Goal: Information Seeking & Learning: Learn about a topic

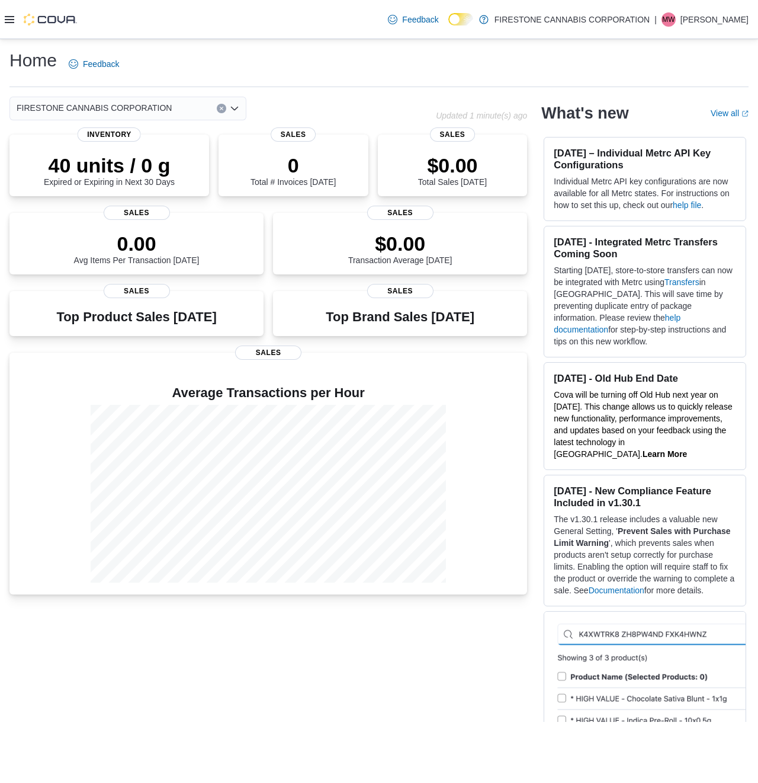
click at [7, 23] on icon at bounding box center [9, 19] width 9 height 9
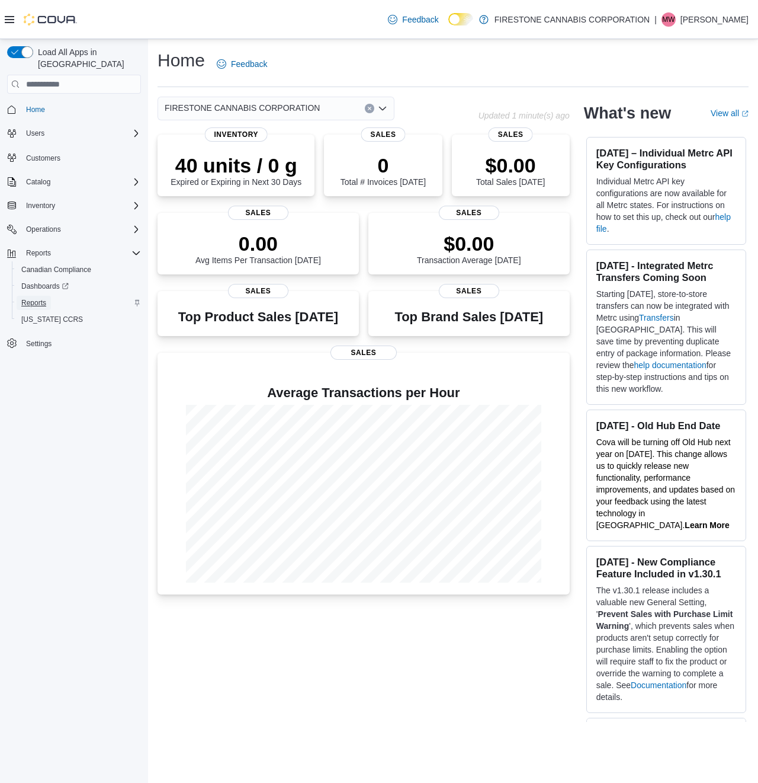
click at [33, 298] on span "Reports" at bounding box center [33, 302] width 25 height 9
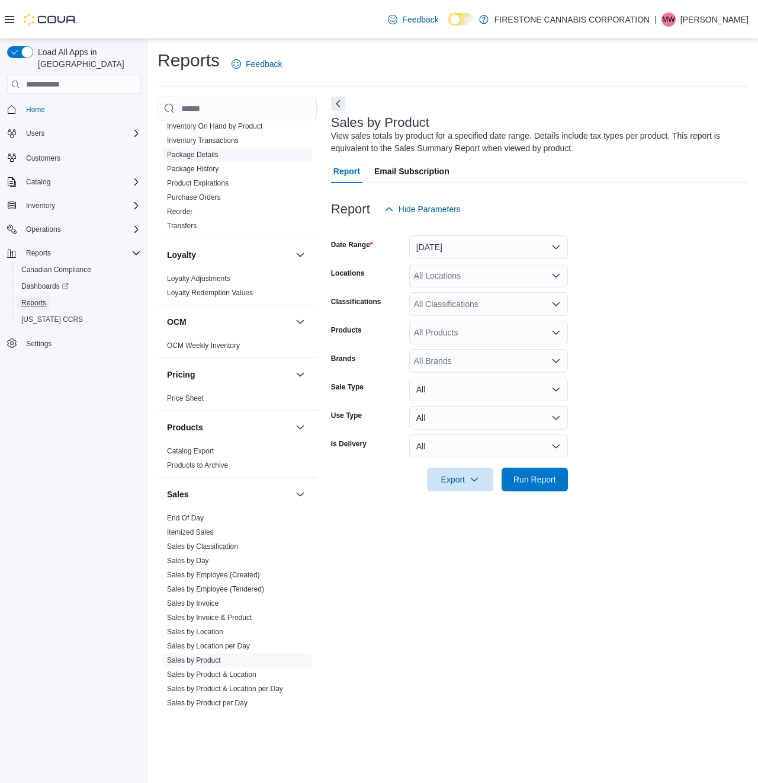
scroll to position [494, 0]
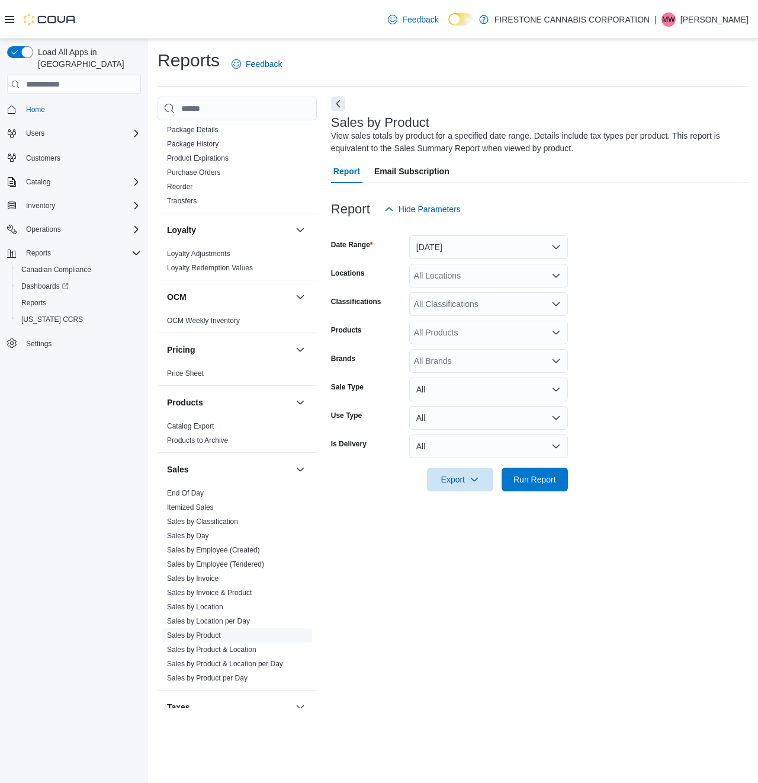
click at [197, 635] on link "Sales by Product" at bounding box center [194, 635] width 54 height 8
click at [495, 248] on button "[DATE]" at bounding box center [488, 247] width 159 height 24
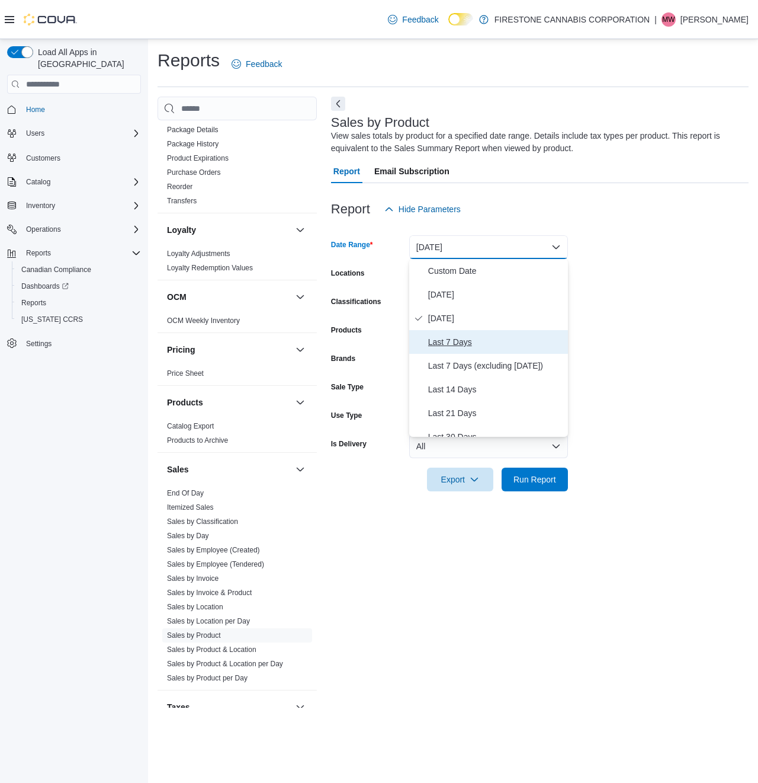
click at [447, 341] on span "Last 7 Days" at bounding box center [495, 342] width 135 height 14
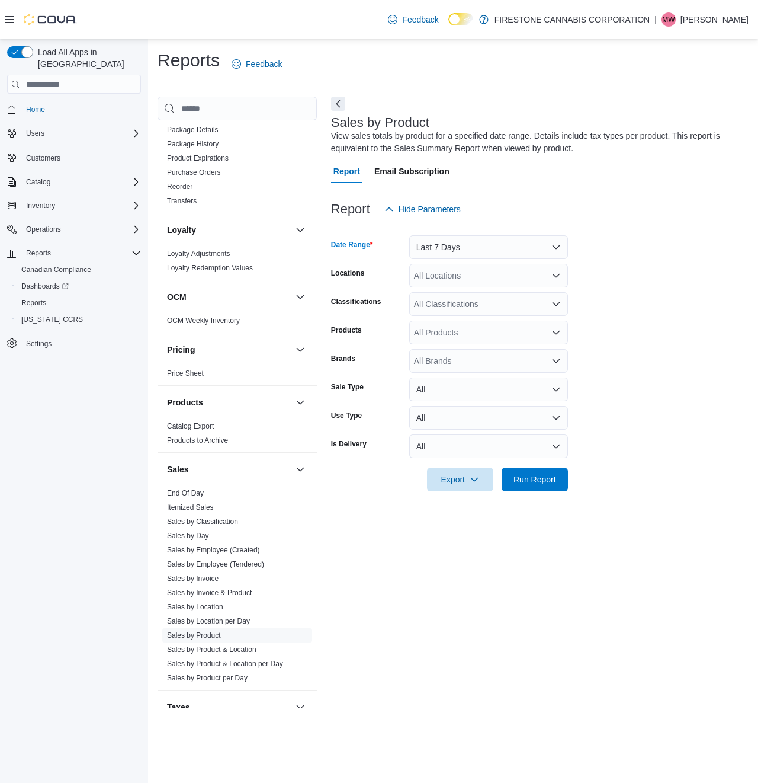
click at [470, 272] on div "All Locations" at bounding box center [488, 276] width 159 height 24
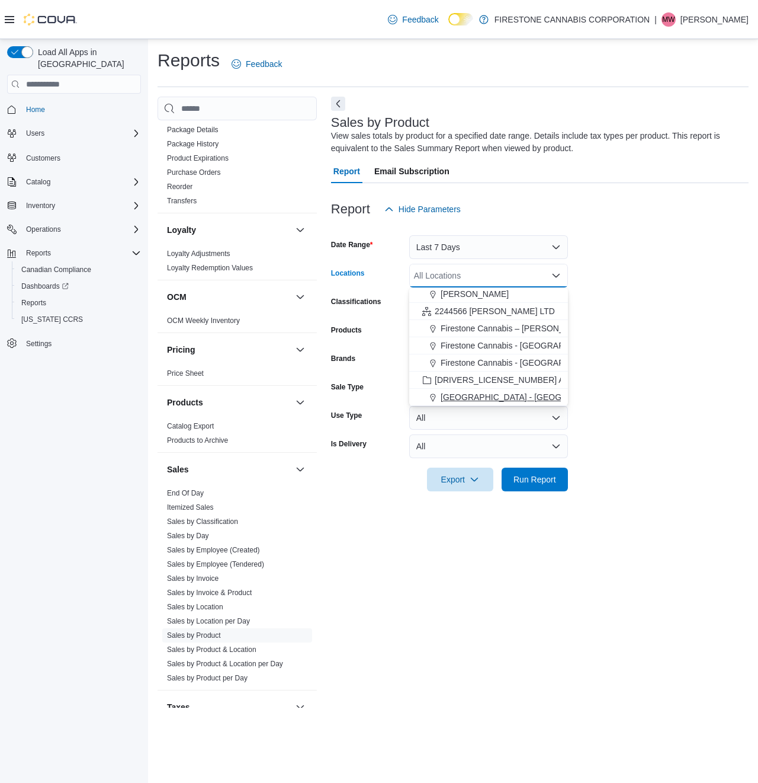
click at [468, 396] on span "[GEOGRAPHIC_DATA] - [GEOGRAPHIC_DATA]" at bounding box center [531, 397] width 180 height 12
click at [601, 283] on form "Date Range Last 7 Days Locations [GEOGRAPHIC_DATA] - [GEOGRAPHIC_DATA] Combo bo…" at bounding box center [540, 356] width 418 height 270
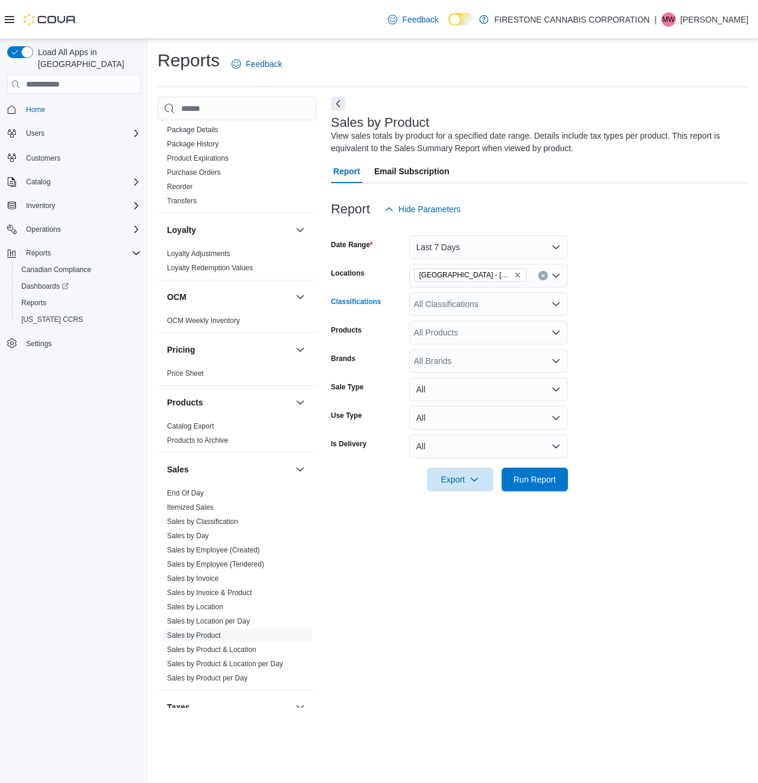
click at [460, 310] on div "All Classifications" at bounding box center [488, 304] width 159 height 24
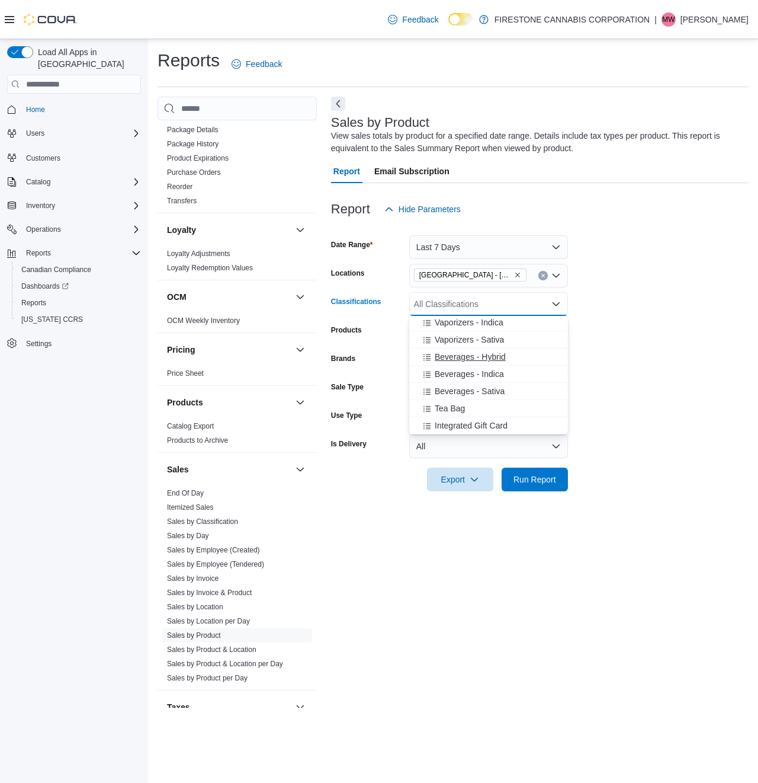
click at [449, 374] on span "Beverages - Indica" at bounding box center [469, 374] width 69 height 12
click at [449, 374] on span "Beverages - Hybrid" at bounding box center [470, 374] width 71 height 12
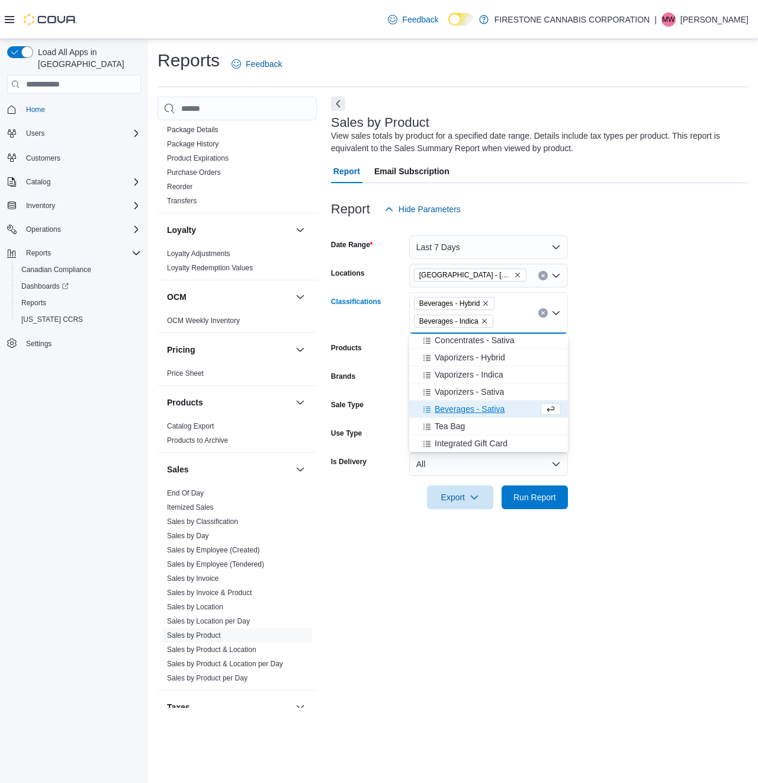
scroll to position [552, 0]
click at [458, 412] on span "Beverages - Sativa" at bounding box center [470, 409] width 70 height 12
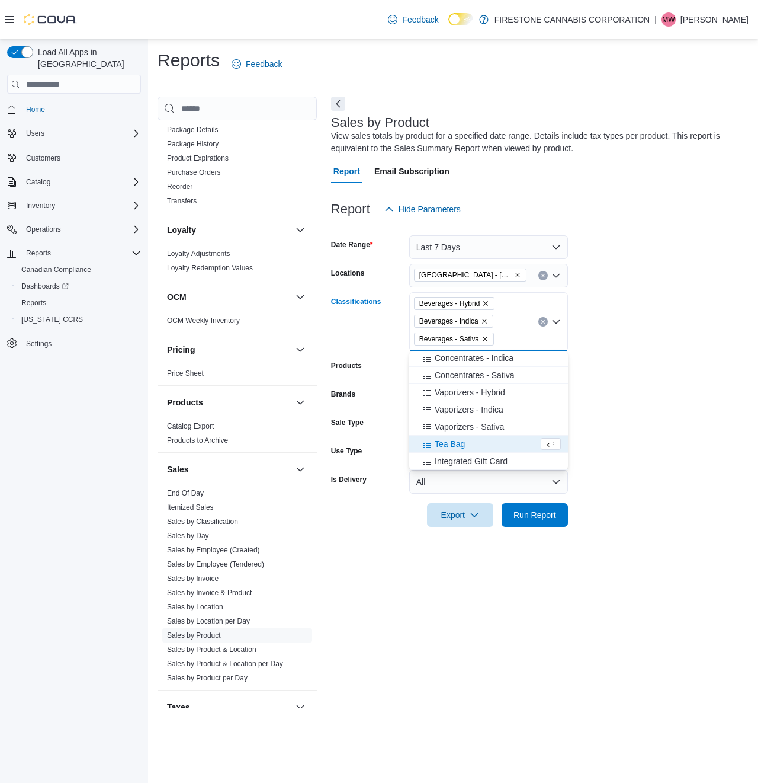
scroll to position [534, 0]
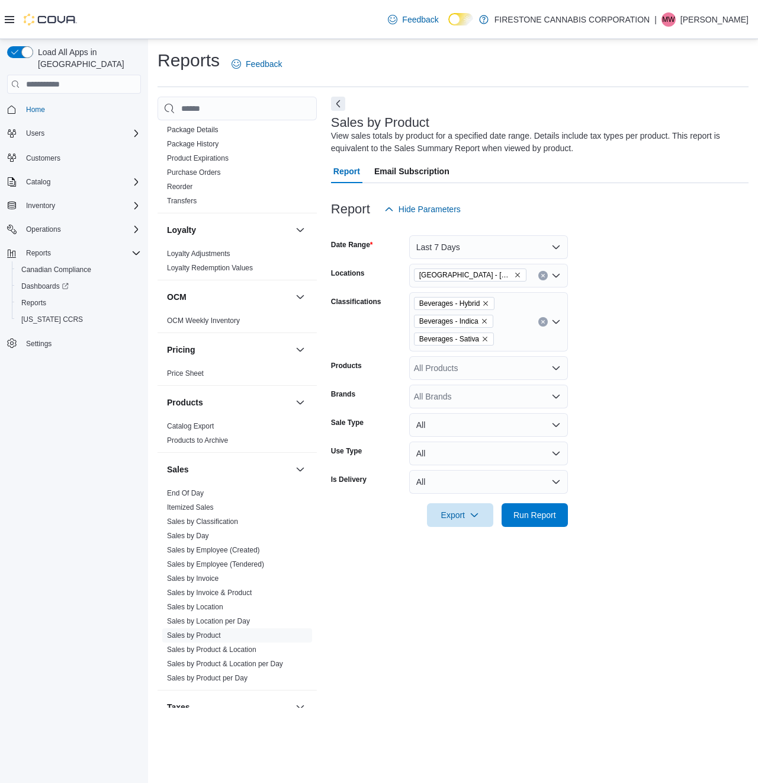
click at [650, 314] on form "Date Range Last 7 Days Locations [GEOGRAPHIC_DATA] - [GEOGRAPHIC_DATA] Classifi…" at bounding box center [540, 374] width 418 height 306
click at [502, 247] on button "Last 7 Days" at bounding box center [488, 247] width 159 height 24
click at [475, 253] on button "Last 7 Days" at bounding box center [488, 247] width 159 height 24
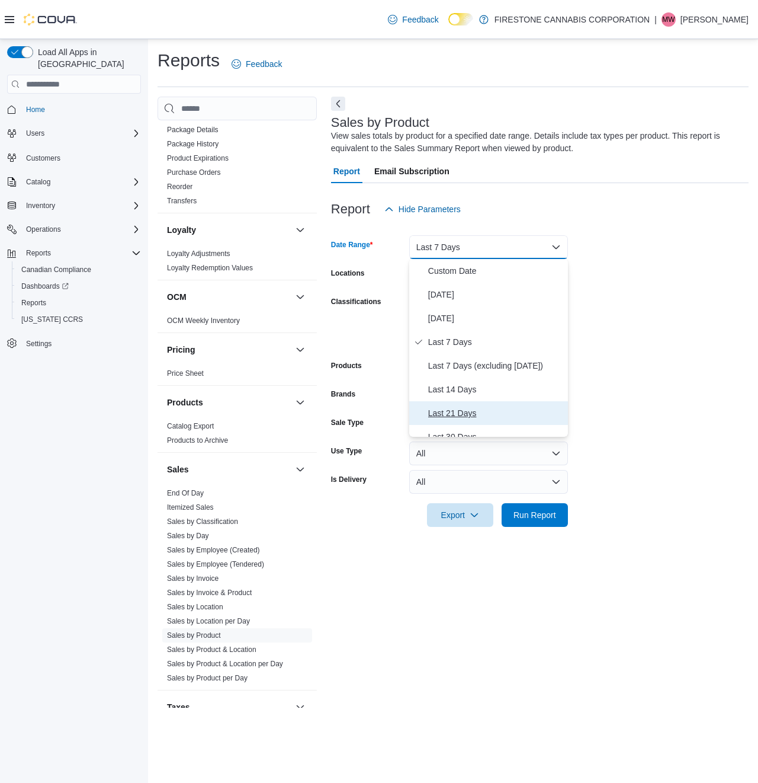
click at [456, 417] on span "Last 21 Days" at bounding box center [495, 413] width 135 height 14
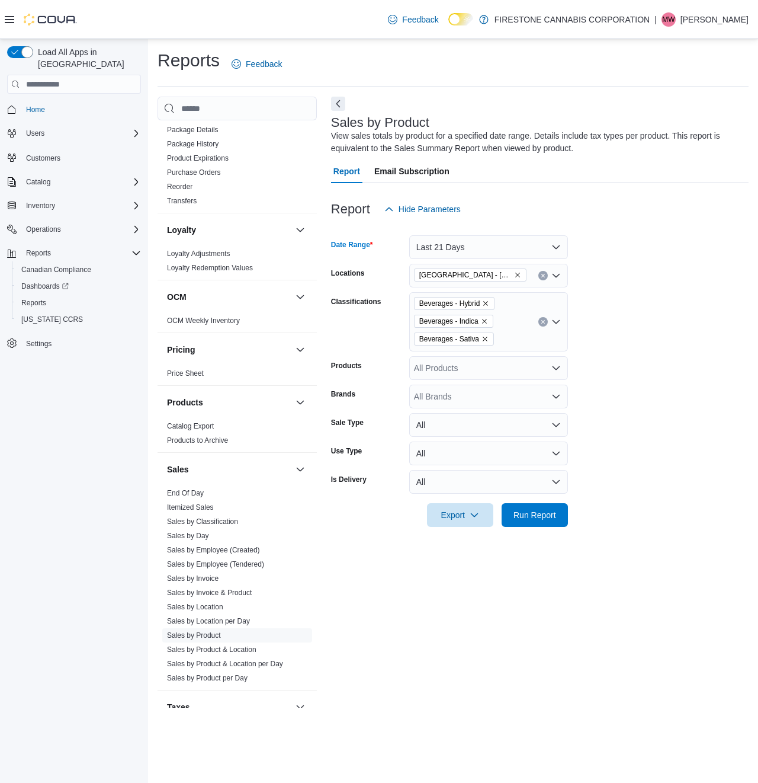
click at [517, 277] on icon "Remove Cannabis Station - Edmonton from selection in this group" at bounding box center [517, 274] width 7 height 7
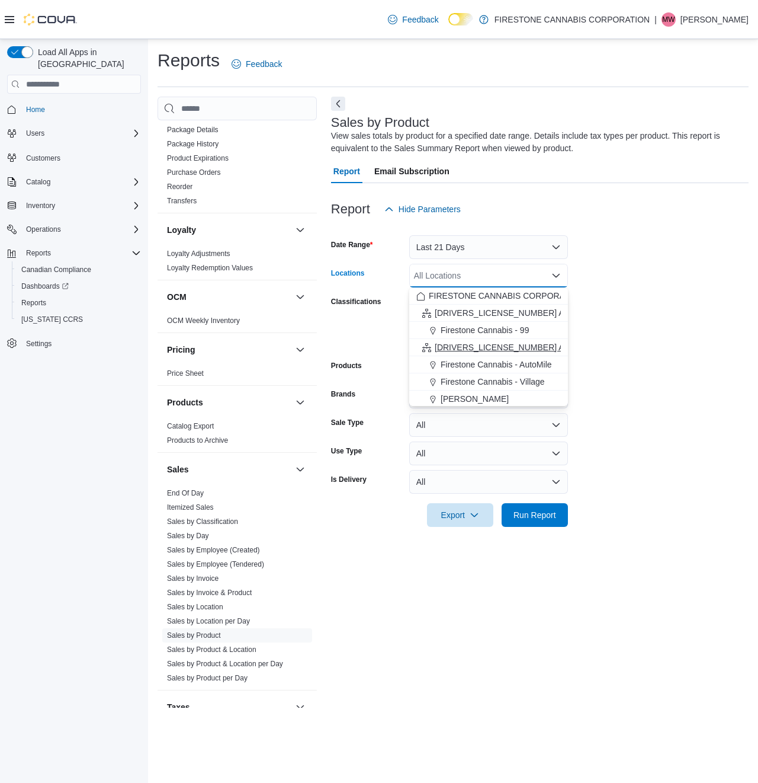
scroll to position [105, 0]
click at [493, 324] on span "Firestone Cannabis – [PERSON_NAME]" at bounding box center [515, 328] width 149 height 12
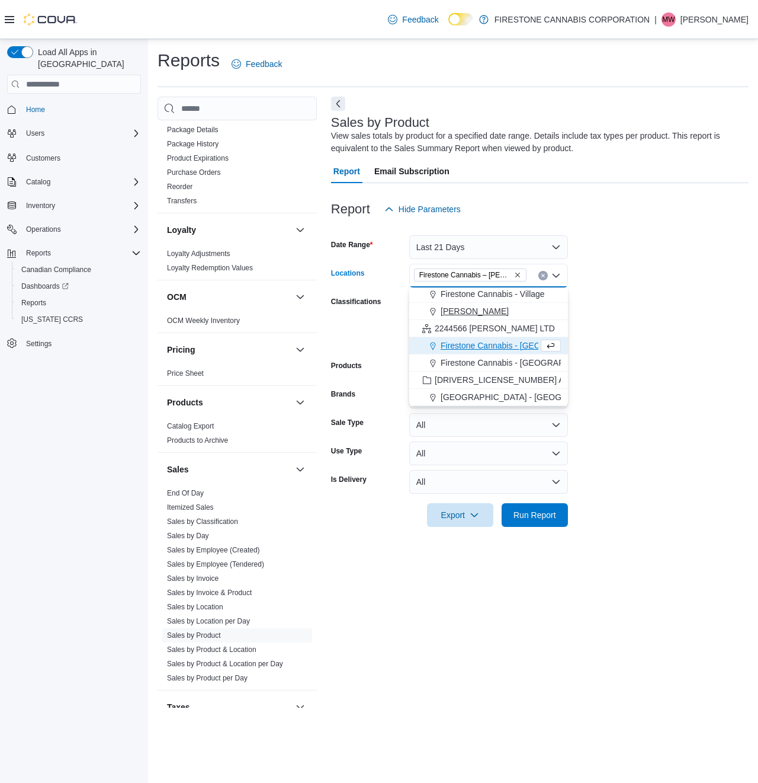
scroll to position [88, 0]
click at [614, 315] on form "Date Range Last 21 Days Locations [GEOGRAPHIC_DATA] [GEOGRAPHIC_DATA] – [GEOGRA…" at bounding box center [540, 374] width 418 height 306
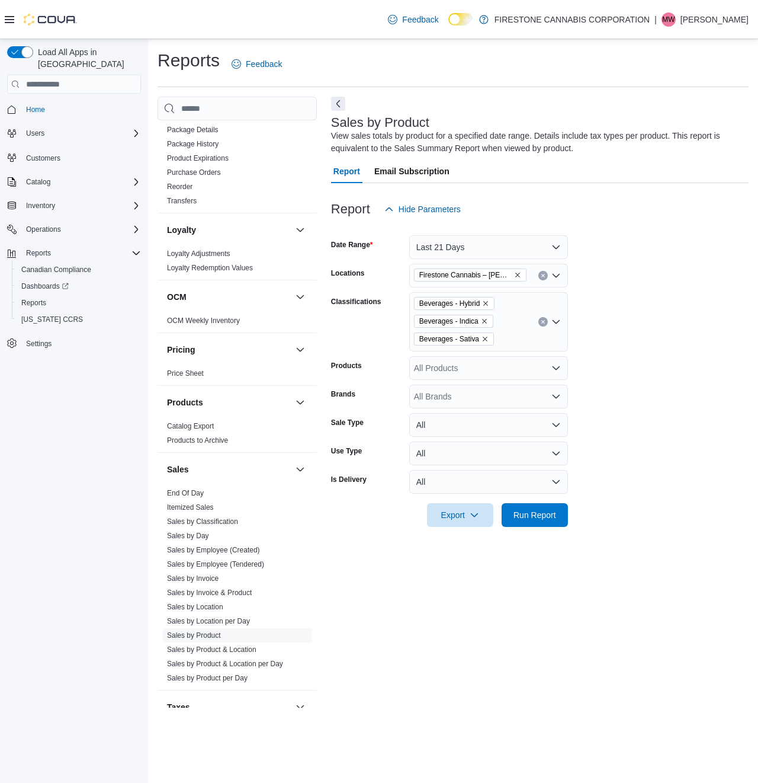
click at [541, 324] on icon "Clear input" at bounding box center [543, 321] width 5 height 5
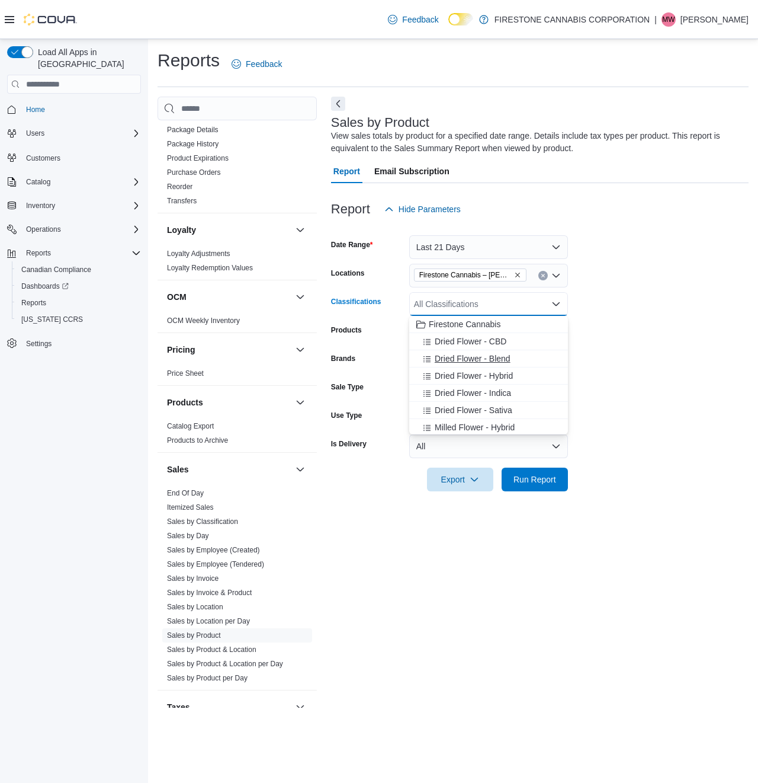
click at [462, 358] on span "Dried Flower - Blend" at bounding box center [473, 359] width 76 height 12
click at [462, 358] on span "Dried Flower - Hybrid" at bounding box center [474, 359] width 78 height 12
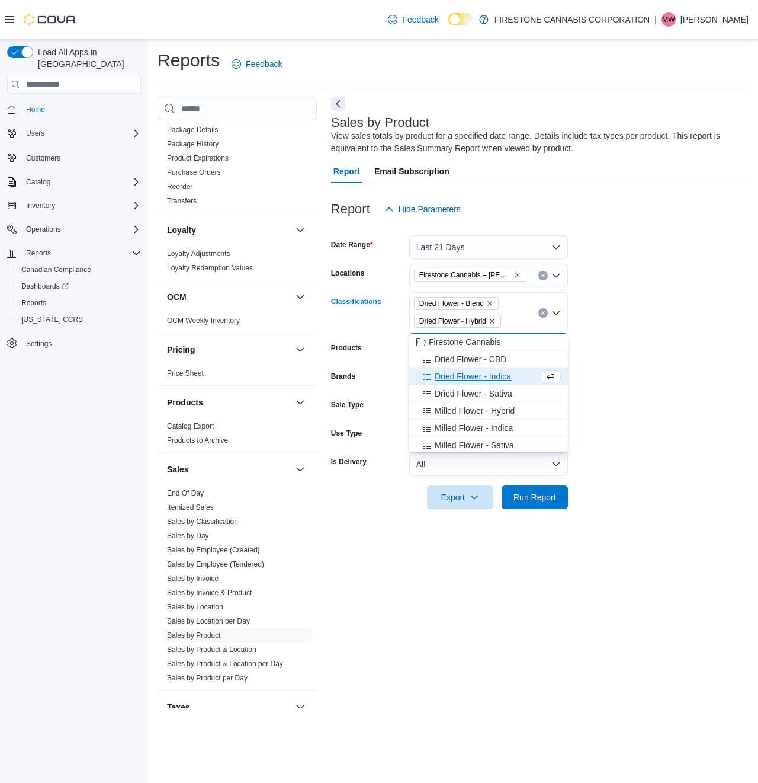
click at [454, 372] on span "Dried Flower - Indica" at bounding box center [473, 376] width 76 height 12
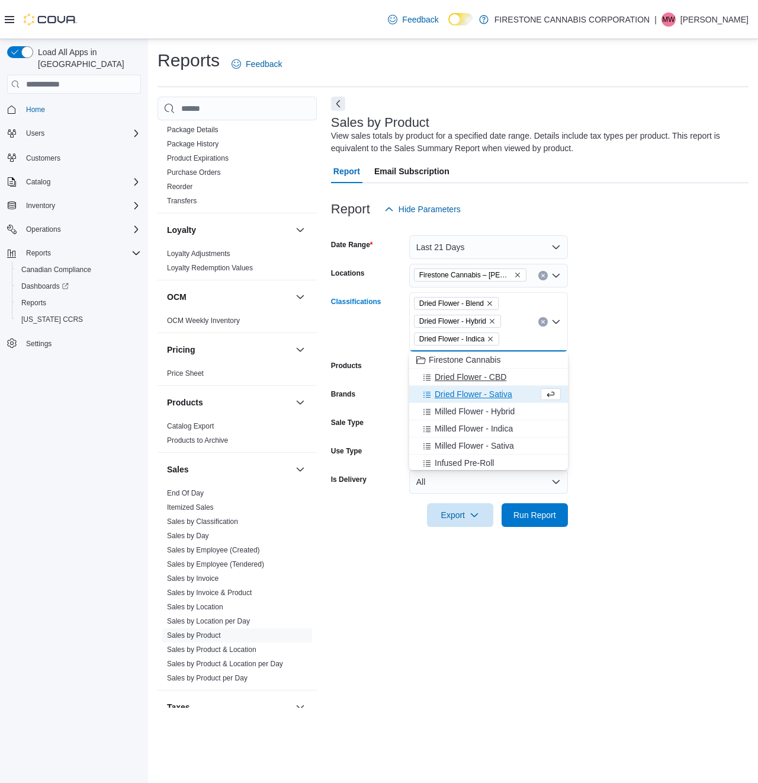
click at [456, 385] on button "Dried Flower - CBD" at bounding box center [488, 377] width 159 height 17
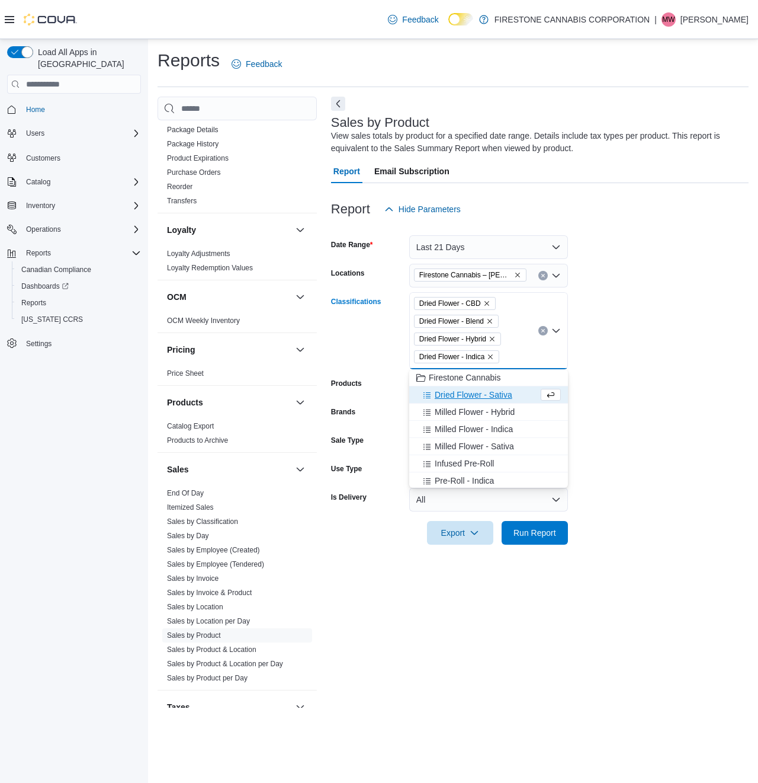
click at [457, 392] on span "Dried Flower - Sativa" at bounding box center [474, 395] width 78 height 12
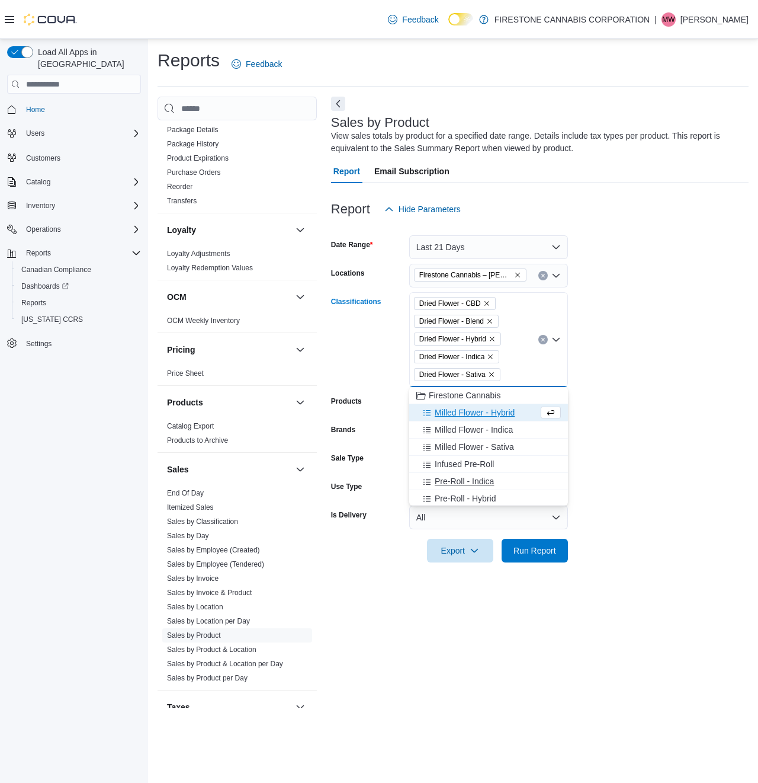
scroll to position [99, 0]
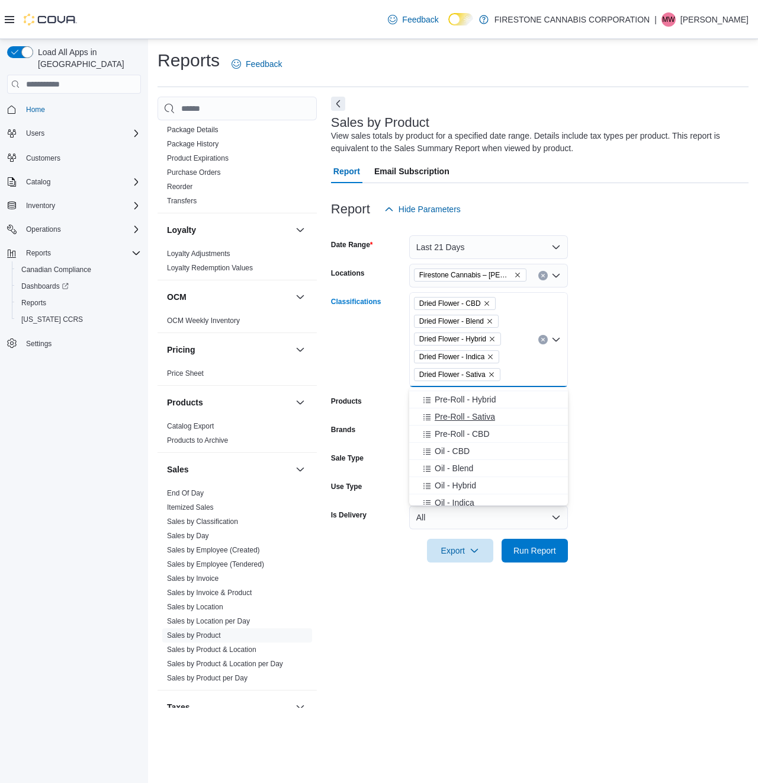
click at [457, 421] on span "Pre-Roll - Sativa" at bounding box center [465, 417] width 60 height 12
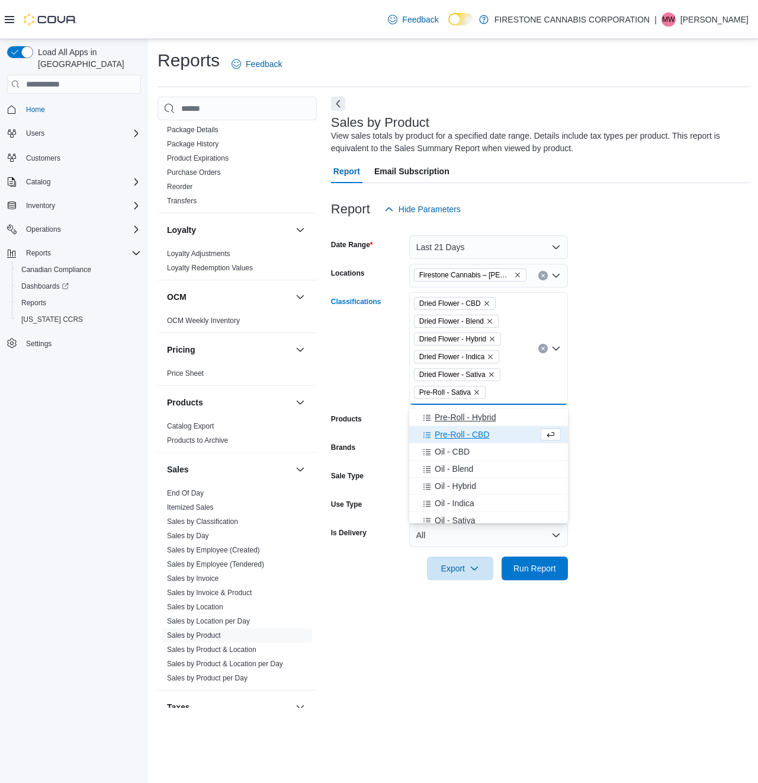
click at [455, 425] on button "Pre-Roll - Hybrid" at bounding box center [488, 417] width 159 height 17
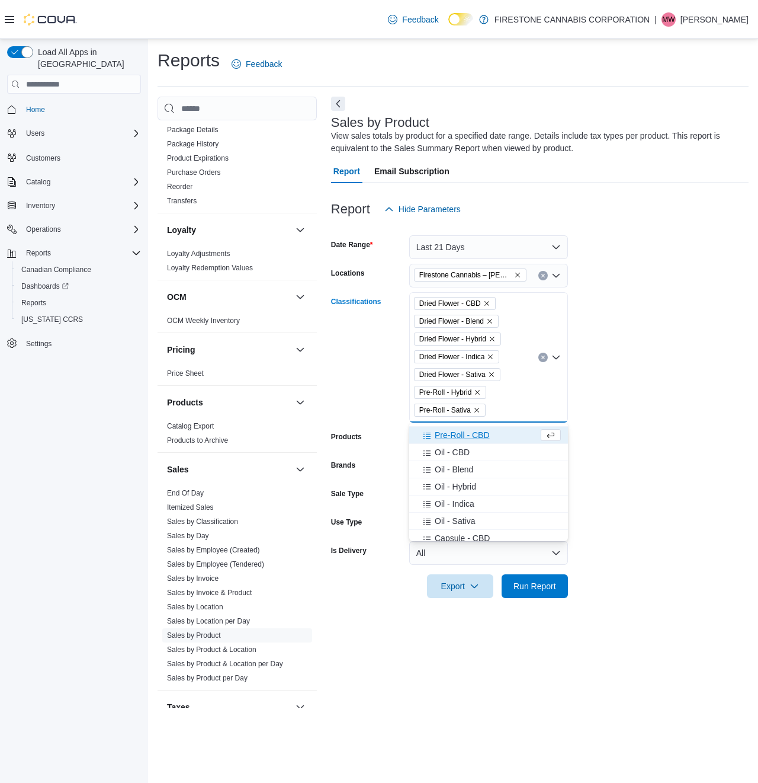
click at [456, 440] on span "Pre-Roll - CBD" at bounding box center [462, 435] width 55 height 12
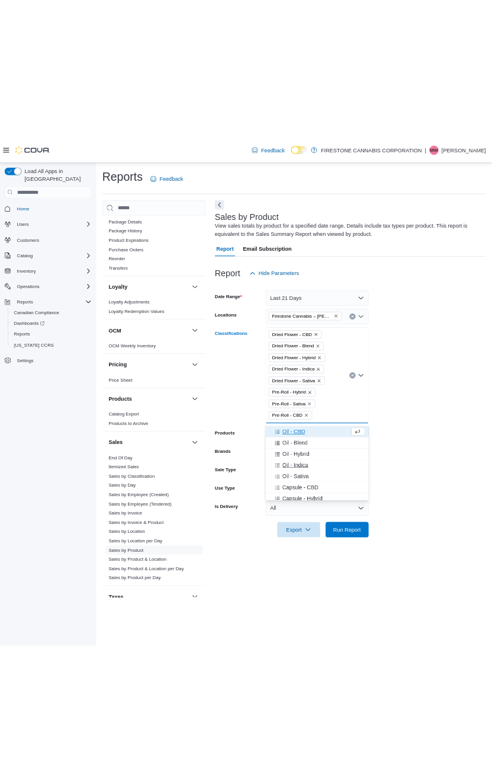
scroll to position [0, 0]
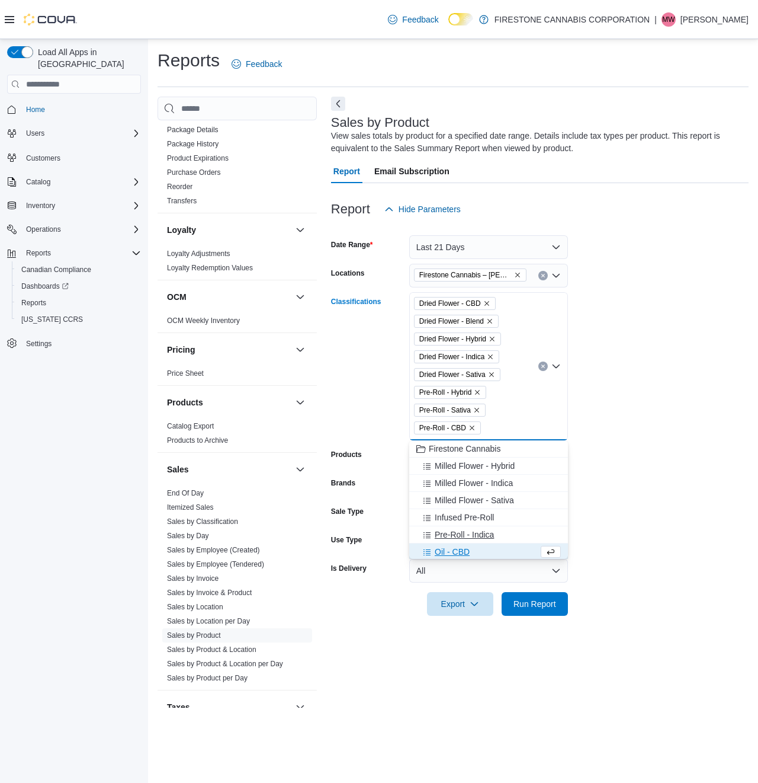
click at [457, 538] on span "Pre-Roll - Indica" at bounding box center [464, 535] width 59 height 12
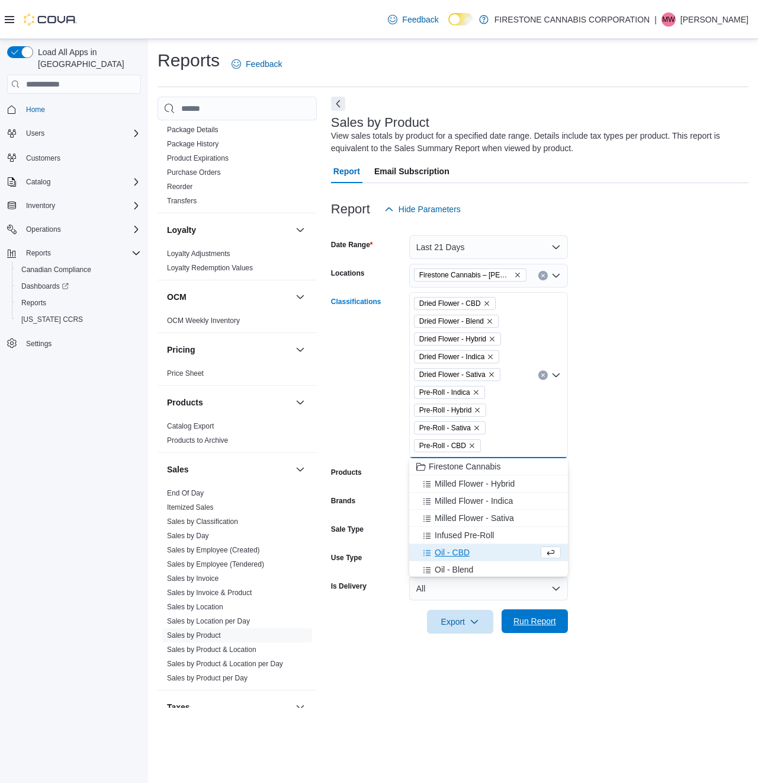
click at [526, 619] on span "Run Report" at bounding box center [535, 621] width 43 height 12
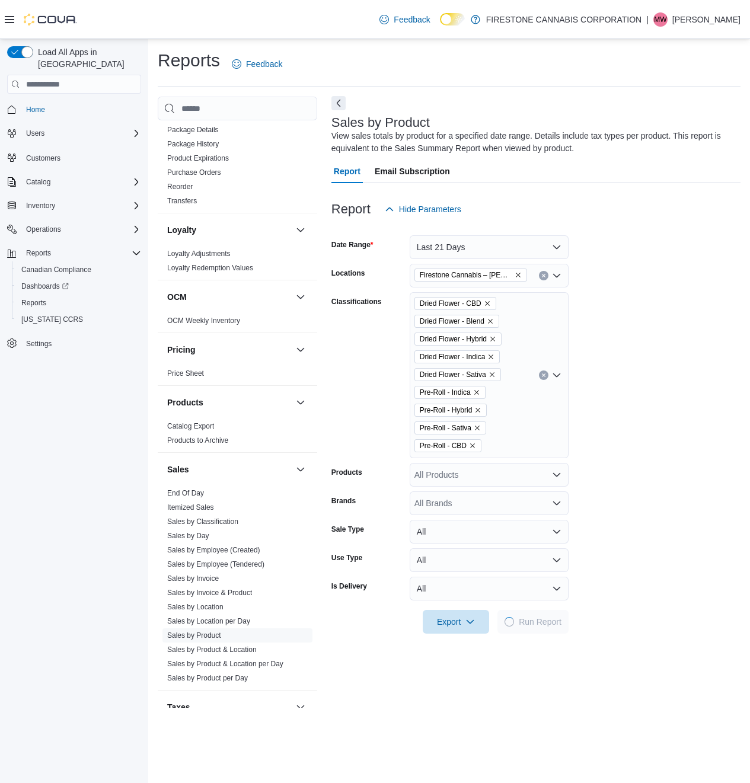
click at [337, 100] on button "Next" at bounding box center [338, 103] width 14 height 14
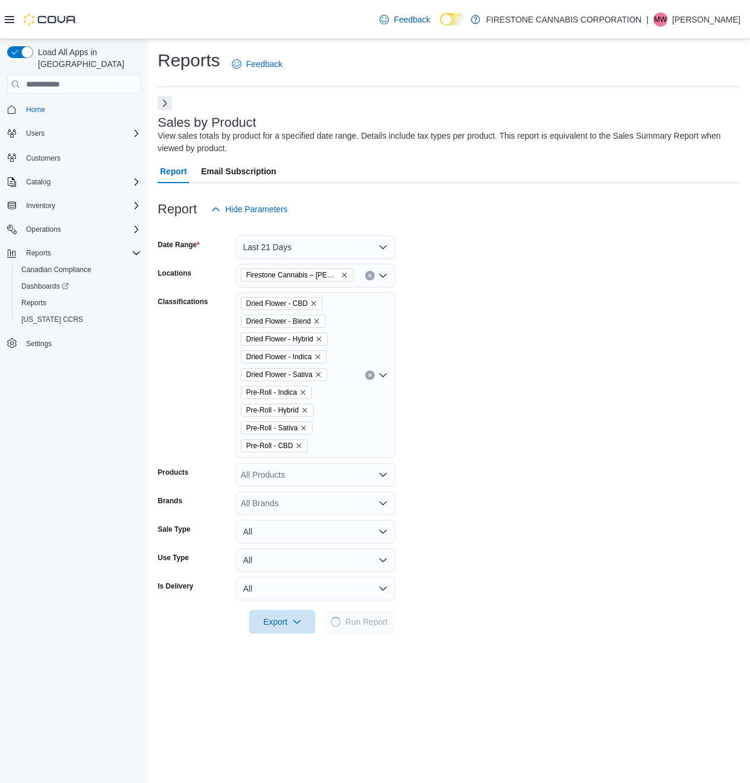
click at [163, 105] on button "Next" at bounding box center [165, 103] width 14 height 14
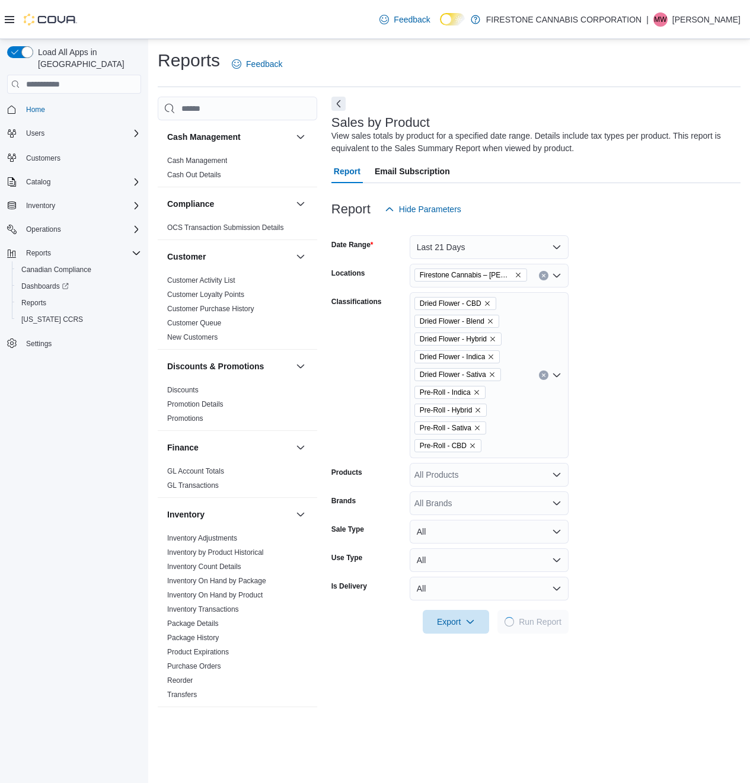
click at [9, 24] on icon at bounding box center [9, 19] width 9 height 9
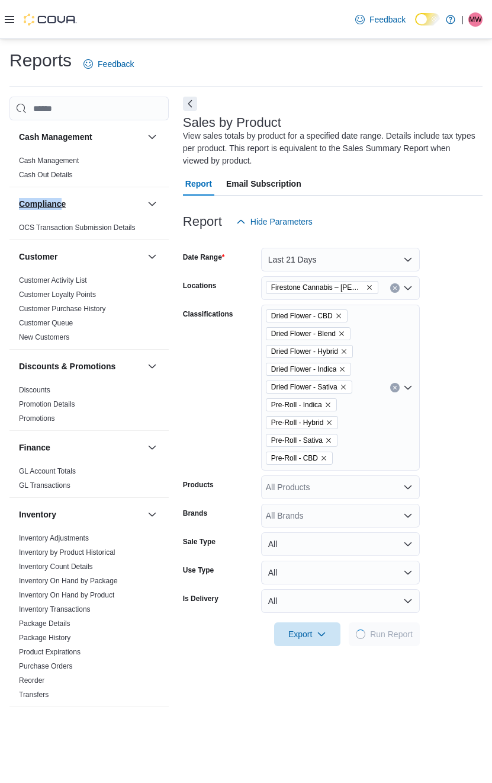
drag, startPoint x: 79, startPoint y: 210, endPoint x: 103, endPoint y: 210, distance: 23.7
click at [82, 210] on div "Reports Feedback Cash Management Cash Management Cash Out Details Compliance OC…" at bounding box center [246, 686] width 492 height 1295
click at [145, 210] on button "button" at bounding box center [152, 204] width 14 height 14
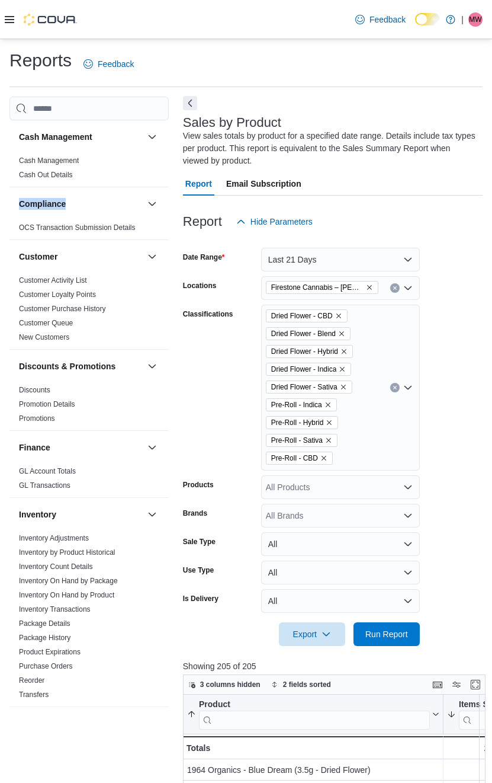
click at [189, 104] on button "Next" at bounding box center [190, 103] width 14 height 14
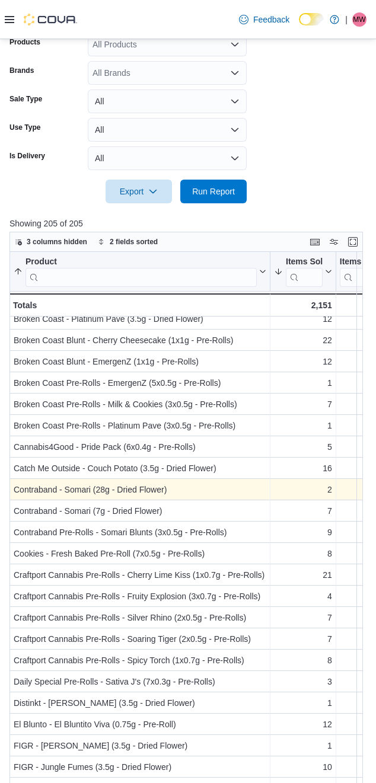
scroll to position [515, 0]
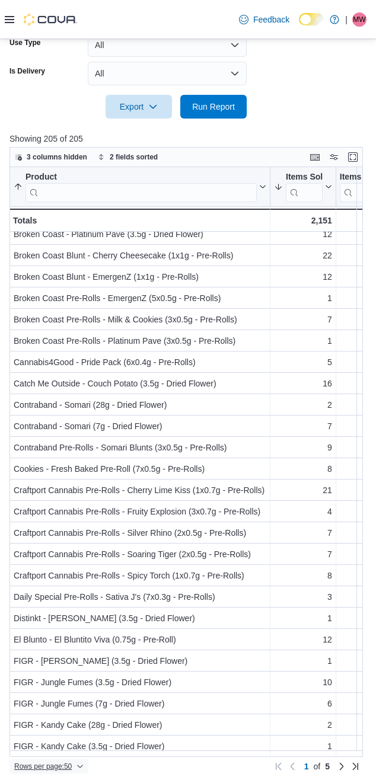
click at [59, 763] on span "Rows per page : 50" at bounding box center [42, 765] width 57 height 9
drag, startPoint x: 68, startPoint y: 741, endPoint x: 124, endPoint y: 760, distance: 59.8
click at [66, 741] on span "100 rows" at bounding box center [65, 742] width 38 height 9
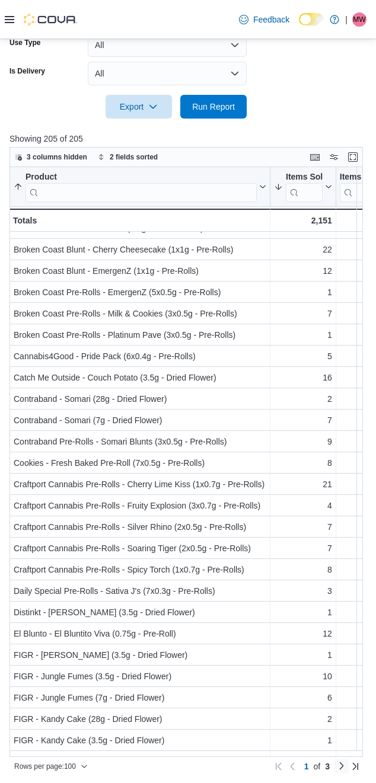
click at [348, 766] on link "Next page" at bounding box center [341, 765] width 14 height 14
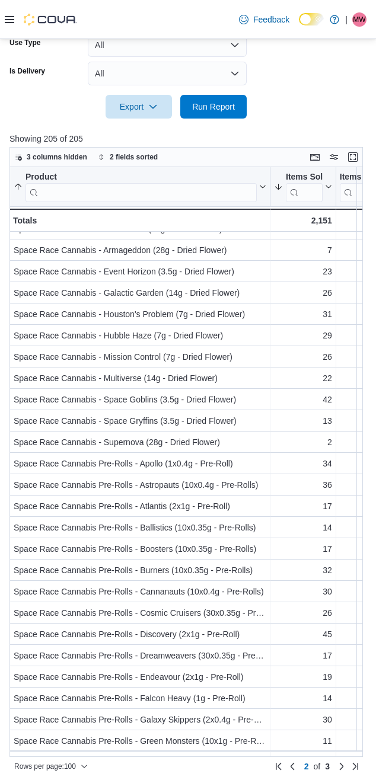
scroll to position [691, 0]
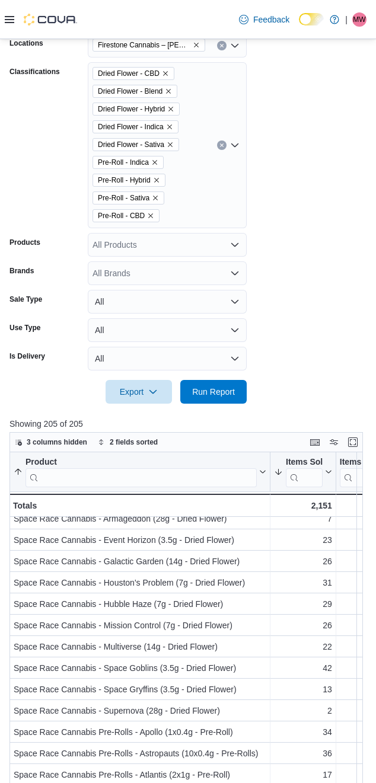
scroll to position [120, 0]
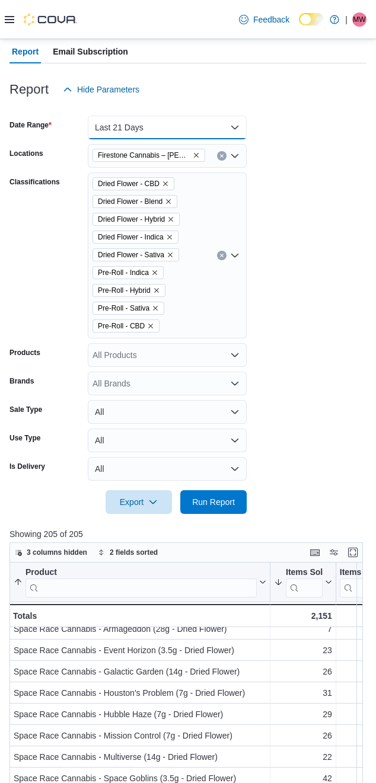
click at [165, 133] on button "Last 21 Days" at bounding box center [167, 128] width 159 height 24
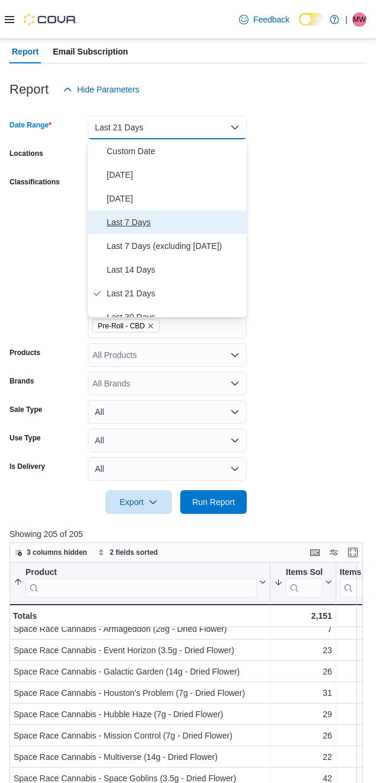
click at [138, 229] on span "Last 7 Days" at bounding box center [174, 222] width 135 height 14
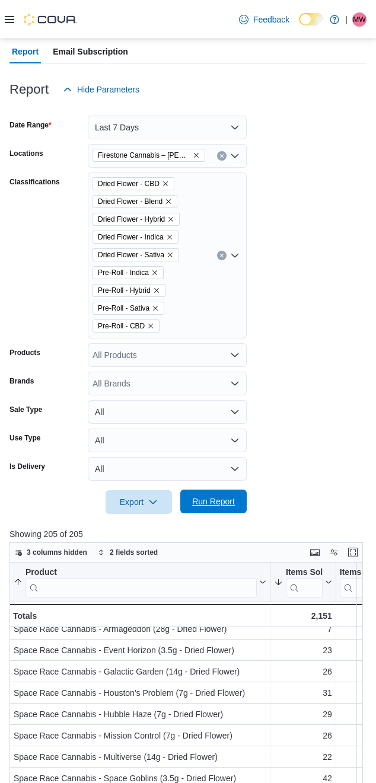
click at [200, 498] on span "Run Report" at bounding box center [213, 501] width 43 height 12
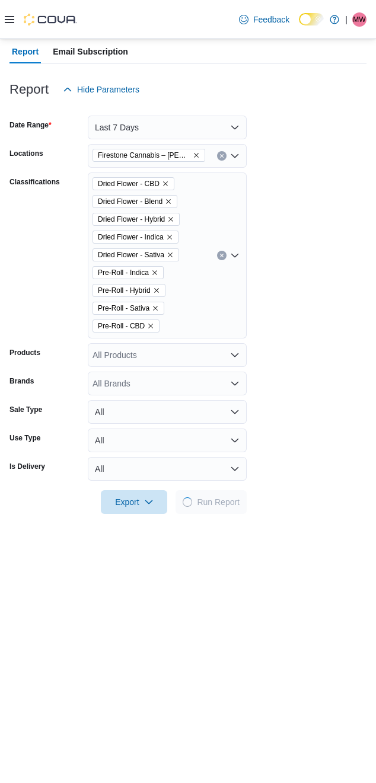
click at [308, 309] on form "Date Range Last 7 Days Locations Firestone Cannabis – [PERSON_NAME] Classificat…" at bounding box center [187, 307] width 357 height 412
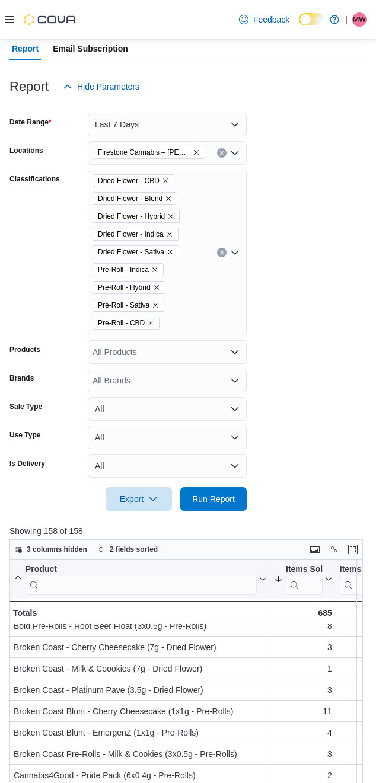
scroll to position [120, 0]
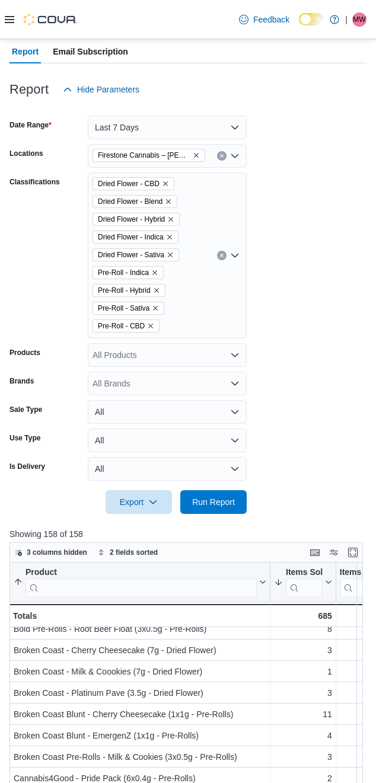
click at [203, 281] on div "Dried Flower - CBD Dried Flower - Blend Dried Flower - Hybrid Dried Flower - In…" at bounding box center [167, 255] width 159 height 166
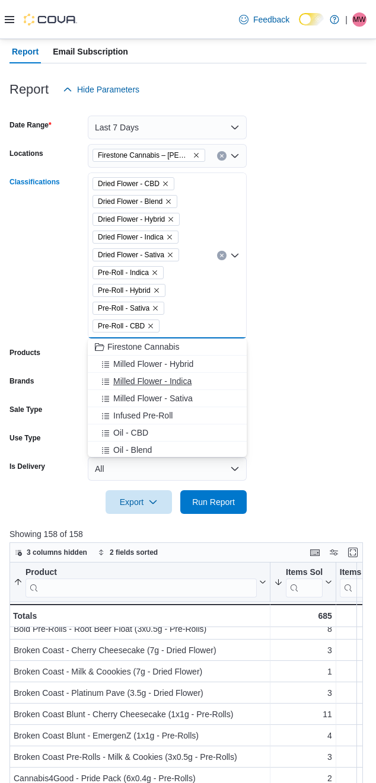
click at [136, 380] on span "Milled Flower - Indica" at bounding box center [152, 381] width 78 height 12
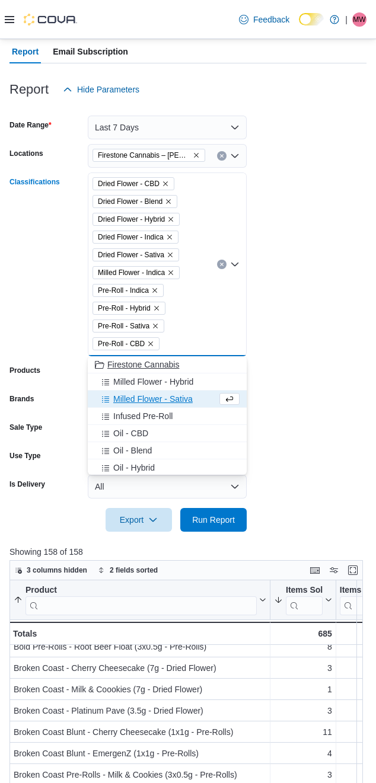
click at [135, 389] on button "Milled Flower - Hybrid" at bounding box center [167, 381] width 159 height 17
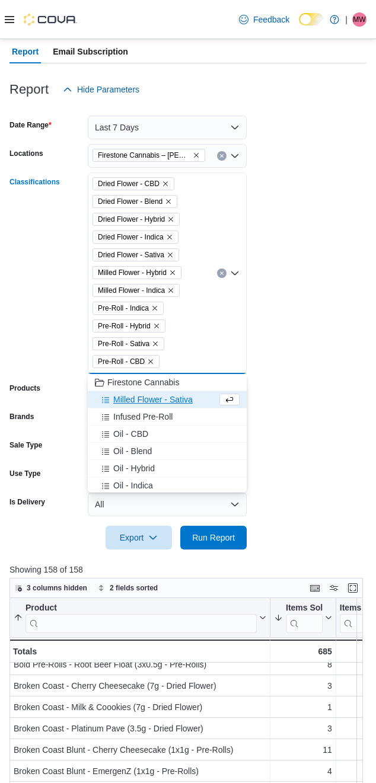
click at [132, 403] on span "Milled Flower - Sativa" at bounding box center [152, 399] width 79 height 12
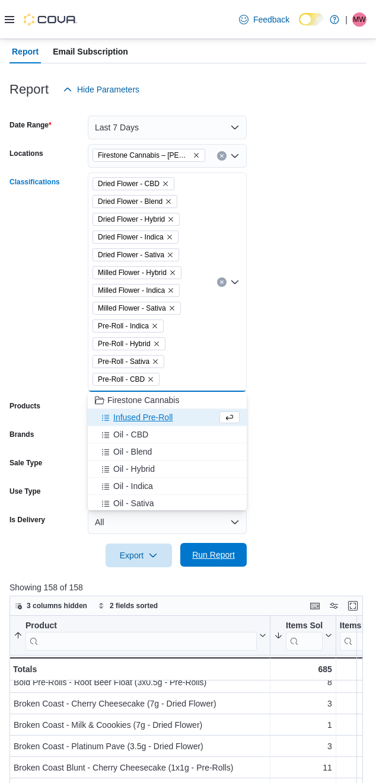
click at [200, 555] on span "Run Report" at bounding box center [213, 555] width 43 height 12
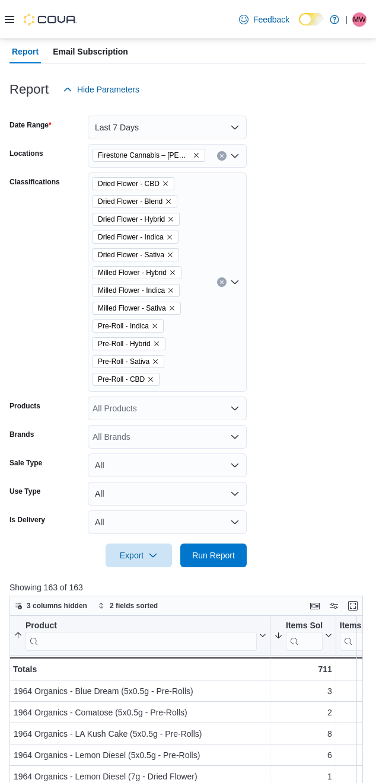
click at [319, 386] on form "Date Range Last 7 Days Locations Firestone Cannabis – [PERSON_NAME] Classificat…" at bounding box center [187, 334] width 357 height 466
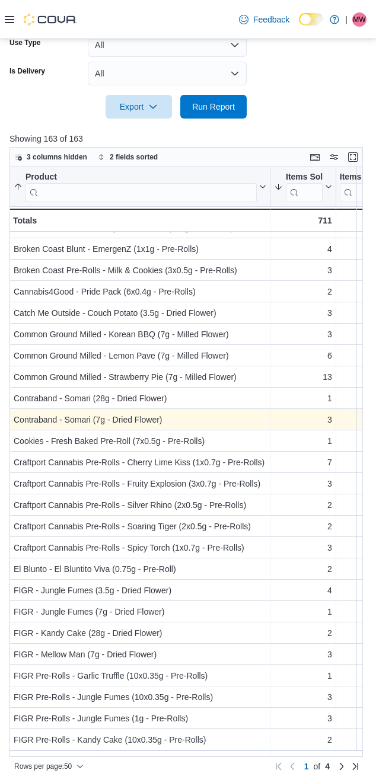
scroll to position [412, 0]
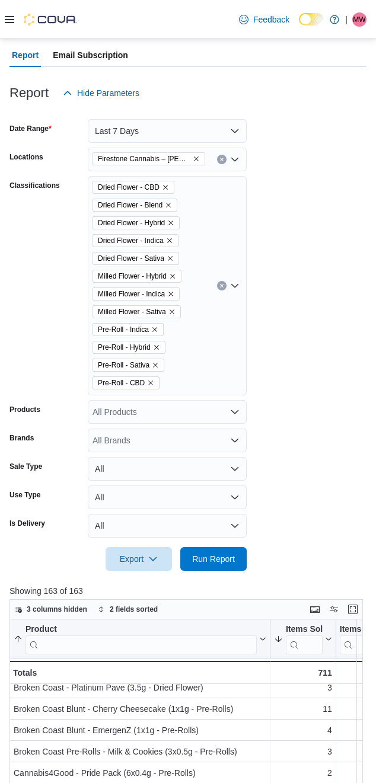
scroll to position [0, 0]
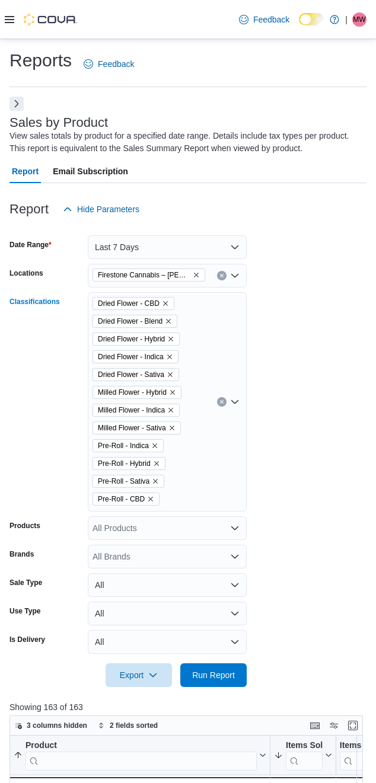
click at [219, 405] on button "Clear input" at bounding box center [221, 401] width 9 height 9
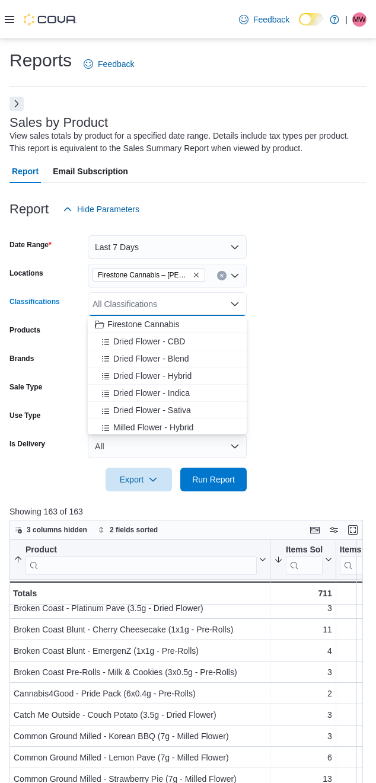
click at [193, 273] on icon "Remove Firestone Cannabis – Leduc from selection in this group" at bounding box center [196, 274] width 7 height 7
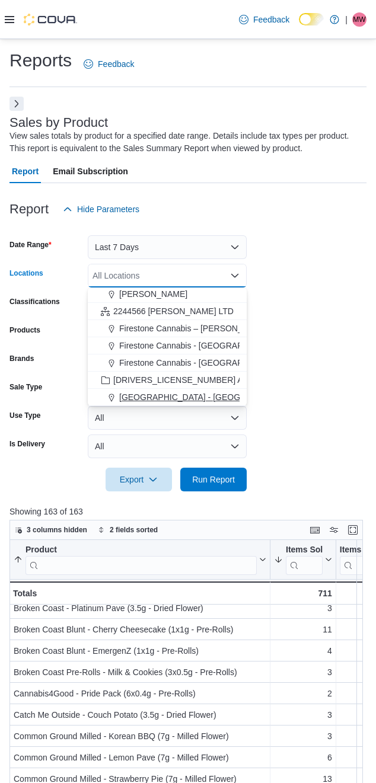
click at [160, 399] on span "[GEOGRAPHIC_DATA] - [GEOGRAPHIC_DATA]" at bounding box center [209, 397] width 180 height 12
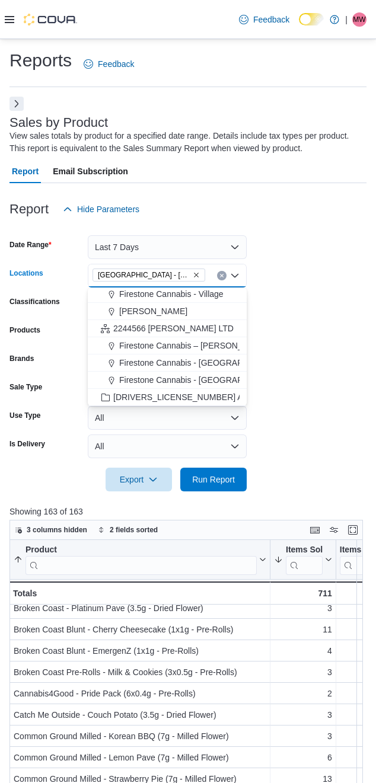
scroll to position [88, 0]
click at [321, 387] on form "Date Range Last 7 Days Locations [GEOGRAPHIC_DATA] - [GEOGRAPHIC_DATA] Combo bo…" at bounding box center [187, 356] width 357 height 270
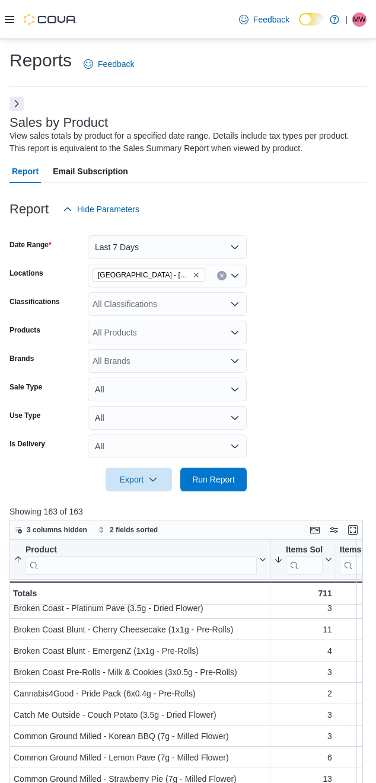
click at [292, 335] on form "Date Range Last 7 Days Locations [GEOGRAPHIC_DATA] - [GEOGRAPHIC_DATA] Classifi…" at bounding box center [187, 356] width 357 height 270
click at [150, 304] on div "All Classifications" at bounding box center [167, 304] width 159 height 24
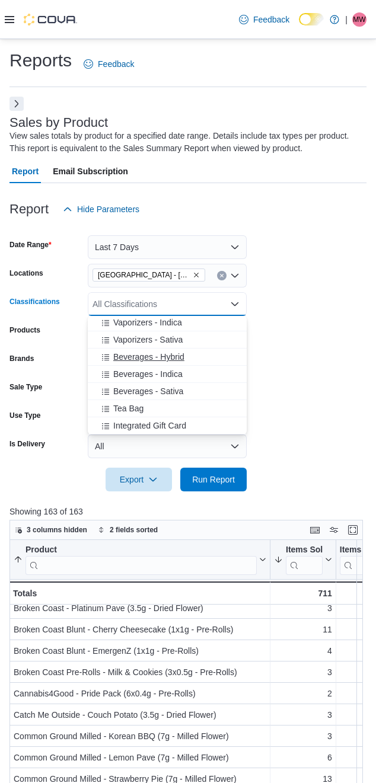
click at [146, 374] on span "Beverages - Indica" at bounding box center [147, 374] width 69 height 12
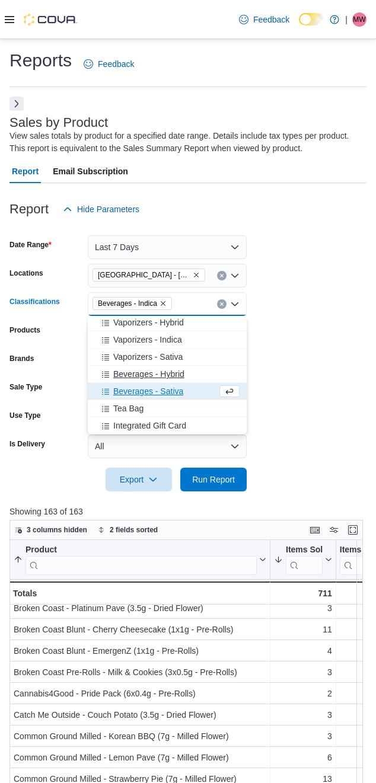
click at [136, 379] on span "Beverages - Hybrid" at bounding box center [148, 374] width 71 height 12
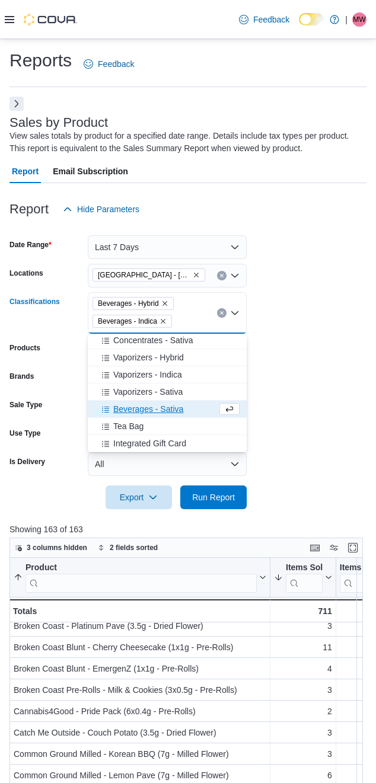
click at [136, 409] on span "Beverages - Sativa" at bounding box center [148, 409] width 70 height 12
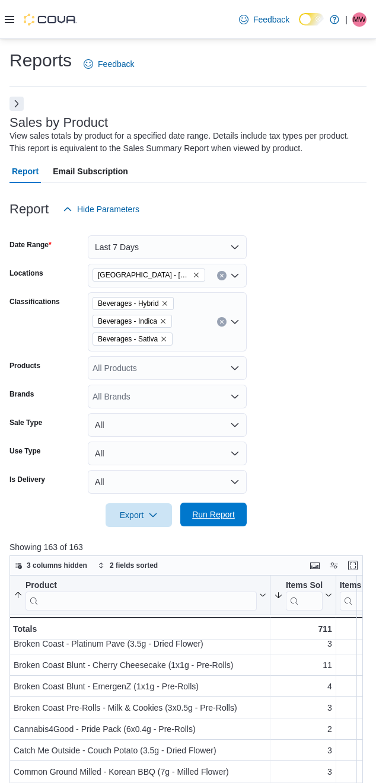
click at [214, 512] on span "Run Report" at bounding box center [213, 514] width 43 height 12
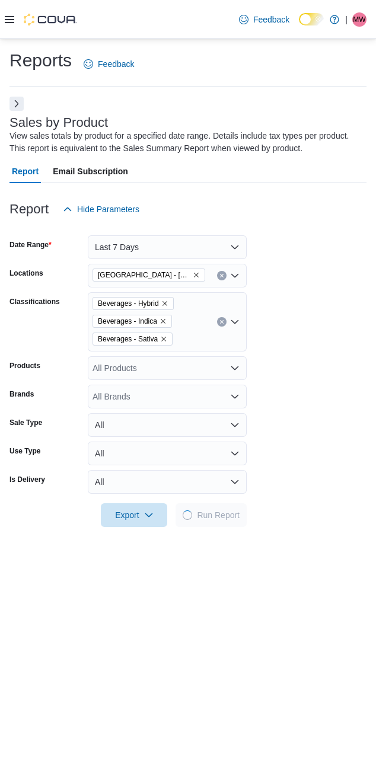
click at [305, 390] on form "Date Range Last 7 Days Locations [GEOGRAPHIC_DATA] - [GEOGRAPHIC_DATA] Classifi…" at bounding box center [187, 374] width 357 height 306
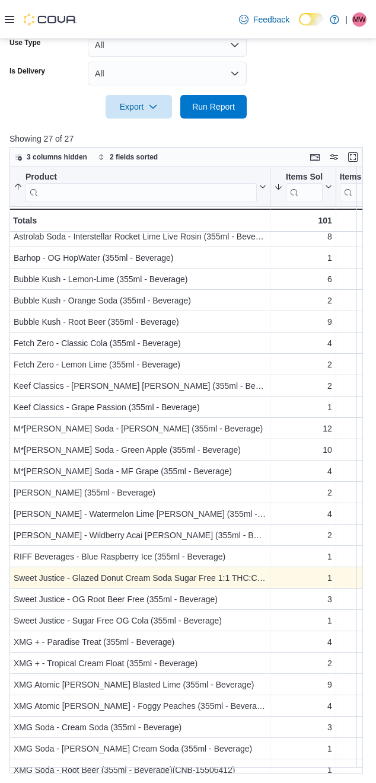
scroll to position [40, 0]
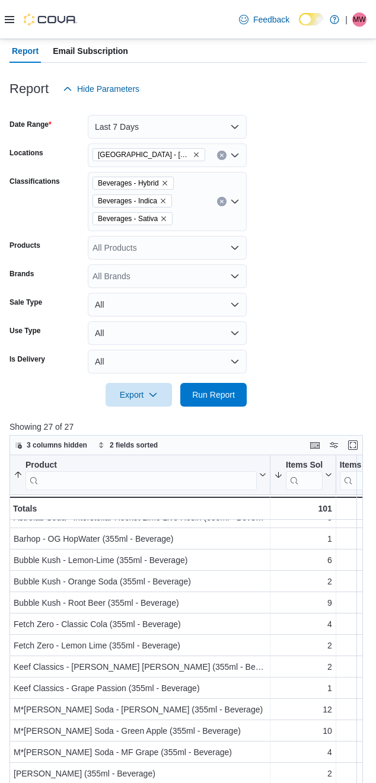
scroll to position [13, 0]
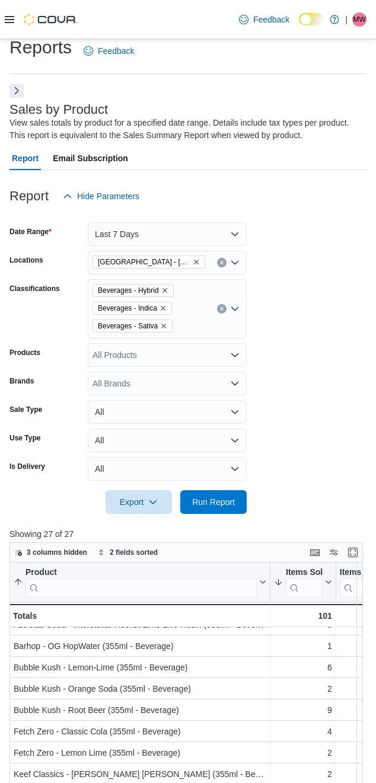
click at [221, 310] on icon "Clear input" at bounding box center [221, 308] width 5 height 5
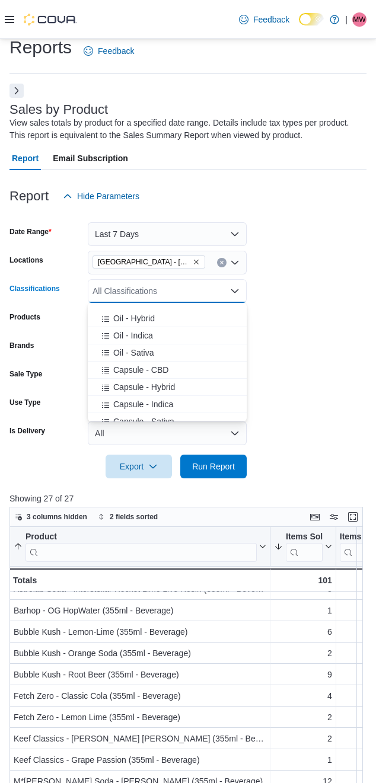
scroll to position [296, 0]
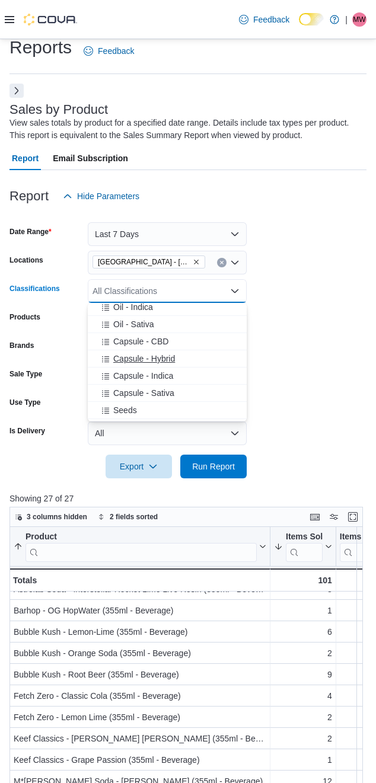
click at [136, 363] on span "Capsule - Hybrid" at bounding box center [144, 359] width 62 height 12
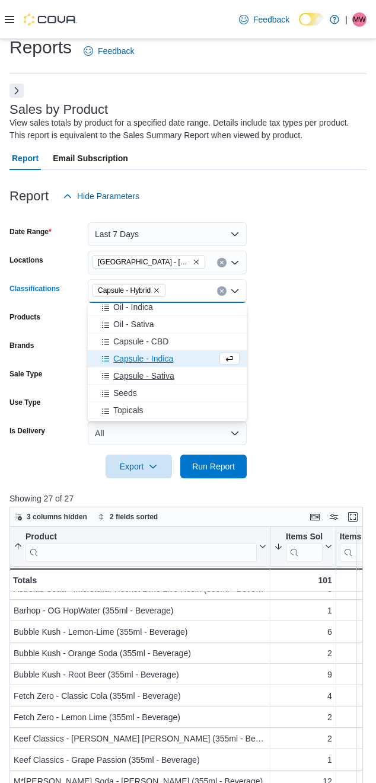
click at [130, 370] on span "Capsule - Sativa" at bounding box center [143, 376] width 61 height 12
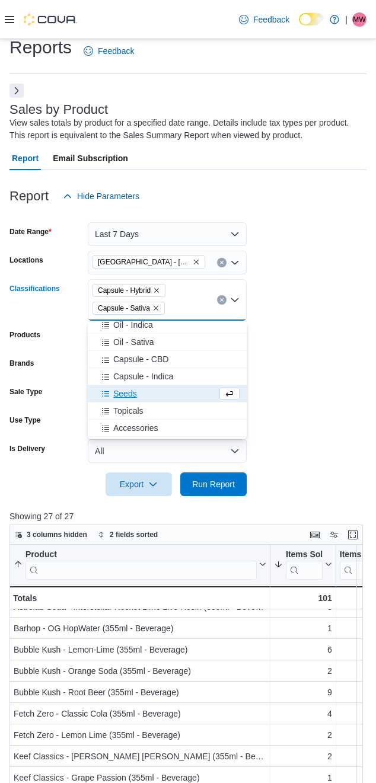
click at [130, 370] on span "Capsule - Indica" at bounding box center [143, 376] width 60 height 12
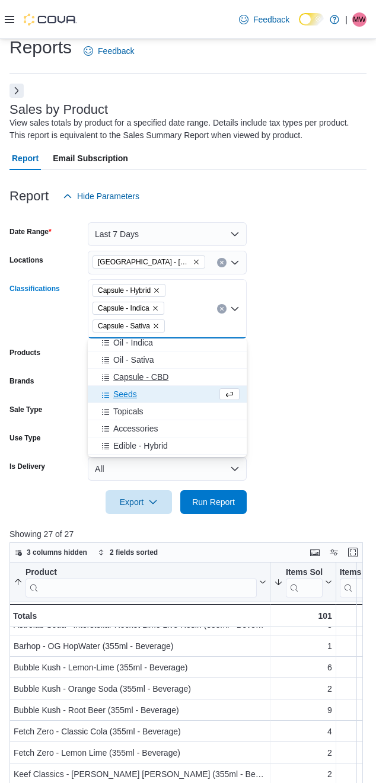
click at [126, 379] on span "Capsule - CBD" at bounding box center [140, 377] width 55 height 12
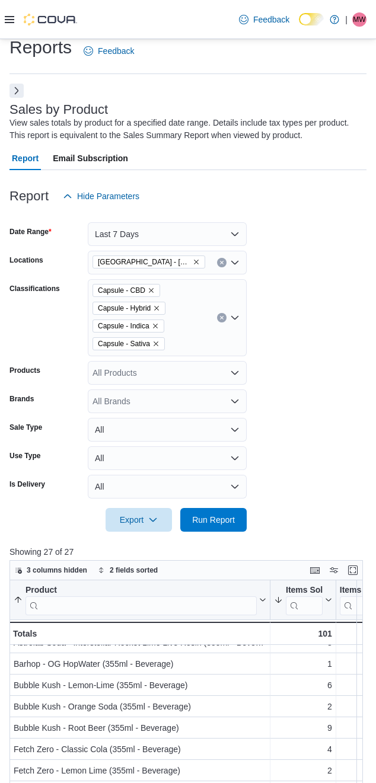
click at [283, 497] on form "Date Range Last 7 Days Locations [GEOGRAPHIC_DATA] - [GEOGRAPHIC_DATA] Classifi…" at bounding box center [187, 370] width 357 height 324
click at [193, 521] on span "Run Report" at bounding box center [213, 519] width 43 height 12
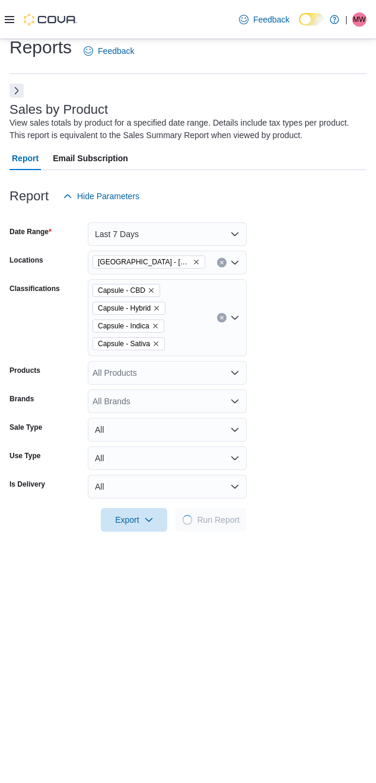
click at [315, 389] on form "Date Range Last 7 Days Locations [GEOGRAPHIC_DATA] - [GEOGRAPHIC_DATA] Classifi…" at bounding box center [187, 370] width 357 height 324
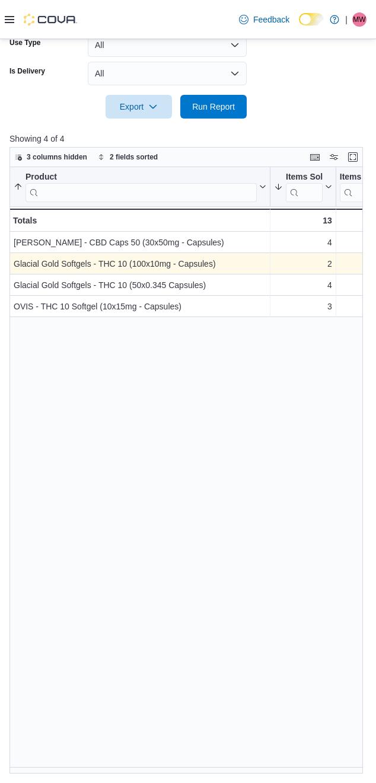
scroll to position [327, 0]
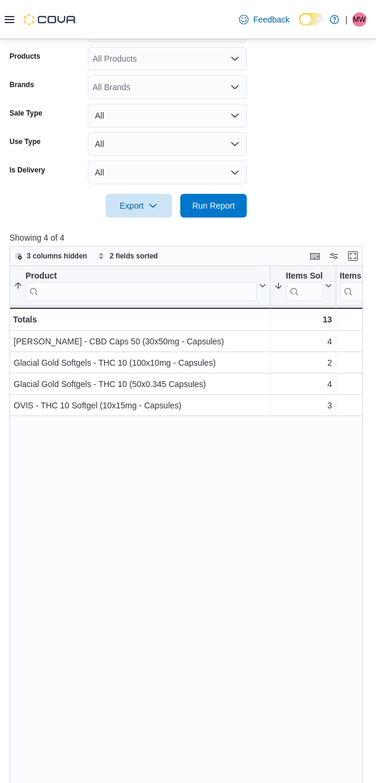
click at [313, 202] on form "Date Range Last 7 Days Locations [GEOGRAPHIC_DATA] - [GEOGRAPHIC_DATA] Classifi…" at bounding box center [187, 56] width 357 height 324
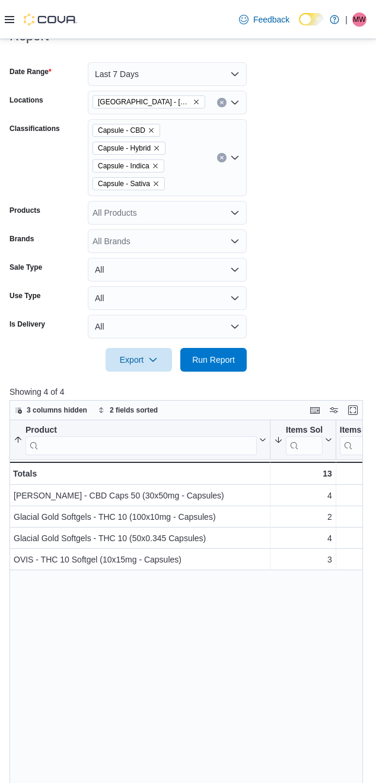
scroll to position [130, 0]
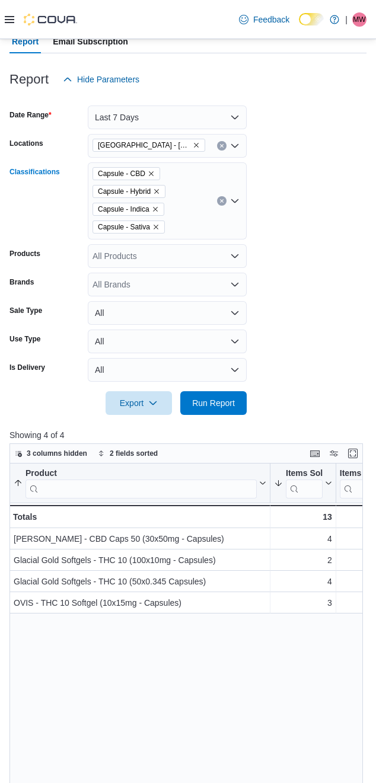
click at [221, 204] on button "Clear input" at bounding box center [221, 200] width 9 height 9
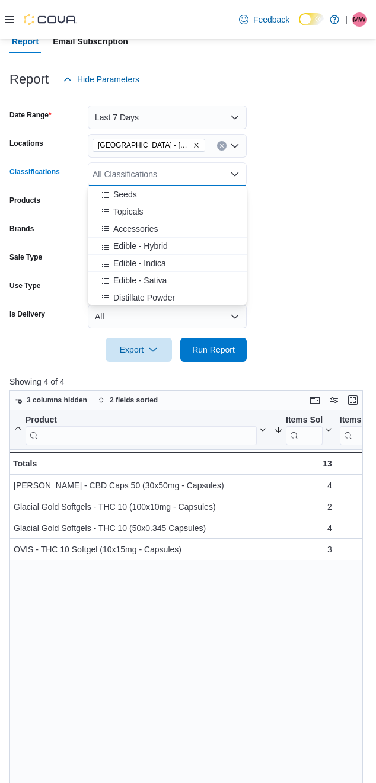
scroll to position [494, 0]
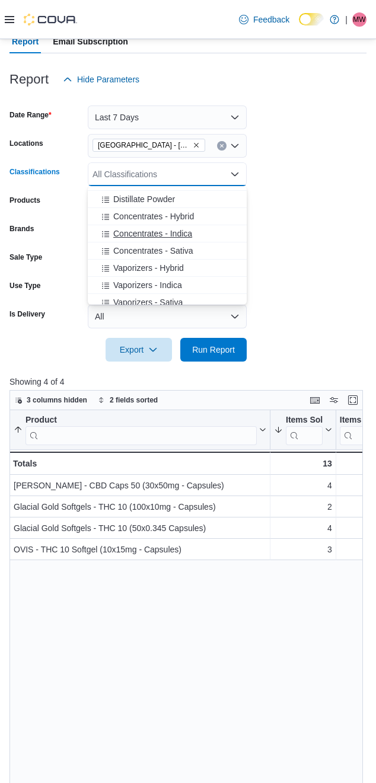
click at [143, 233] on span "Concentrates - Indica" at bounding box center [152, 234] width 79 height 12
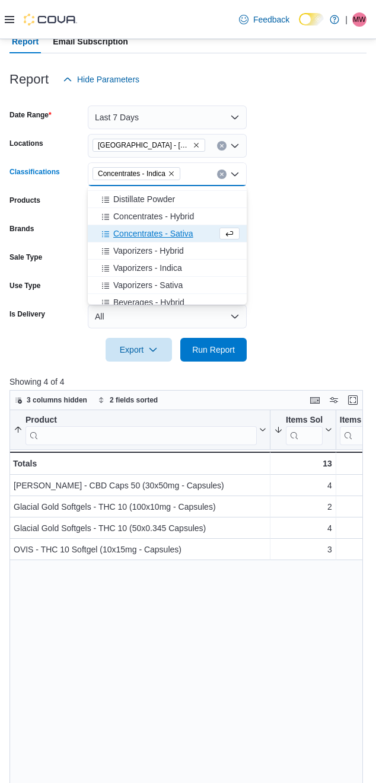
click at [137, 237] on span "Concentrates - Sativa" at bounding box center [153, 234] width 80 height 12
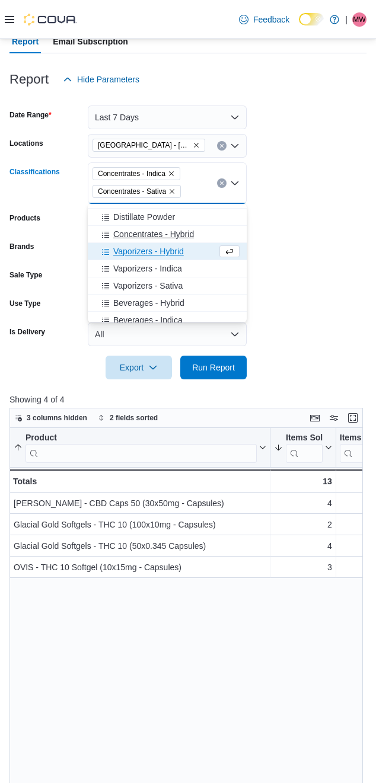
click at [145, 232] on span "Concentrates - Hybrid" at bounding box center [153, 234] width 81 height 12
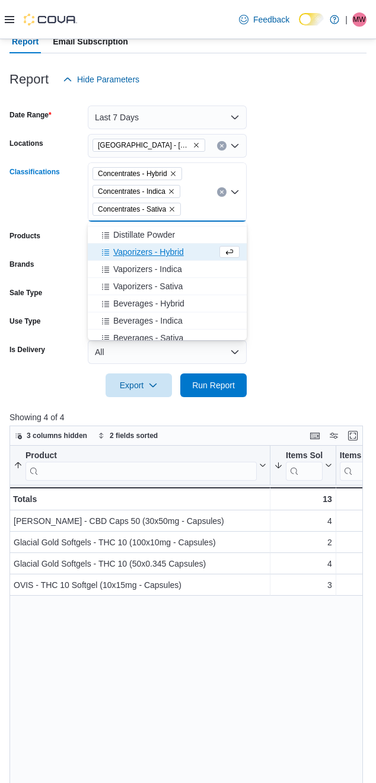
click at [309, 260] on form "Date Range Last 7 Days Locations [GEOGRAPHIC_DATA] - [GEOGRAPHIC_DATA] Classifi…" at bounding box center [187, 244] width 357 height 306
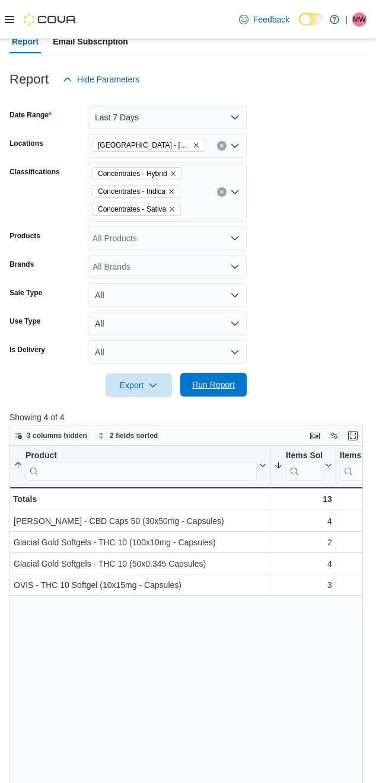
click at [206, 389] on span "Run Report" at bounding box center [213, 385] width 43 height 12
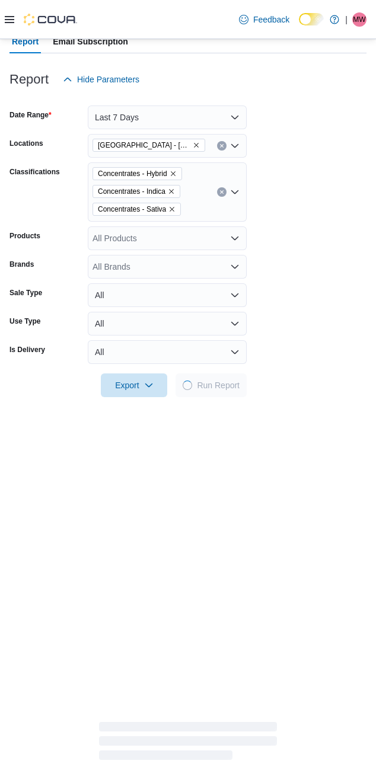
click at [319, 295] on form "Date Range Last 7 Days Locations [GEOGRAPHIC_DATA] - [GEOGRAPHIC_DATA] Classifi…" at bounding box center [187, 244] width 357 height 306
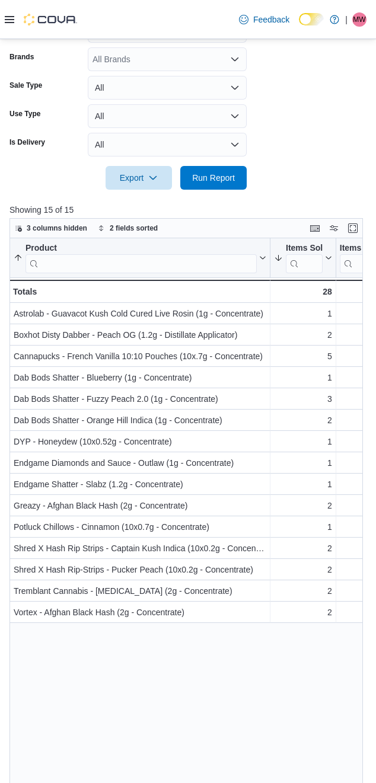
scroll to position [309, 0]
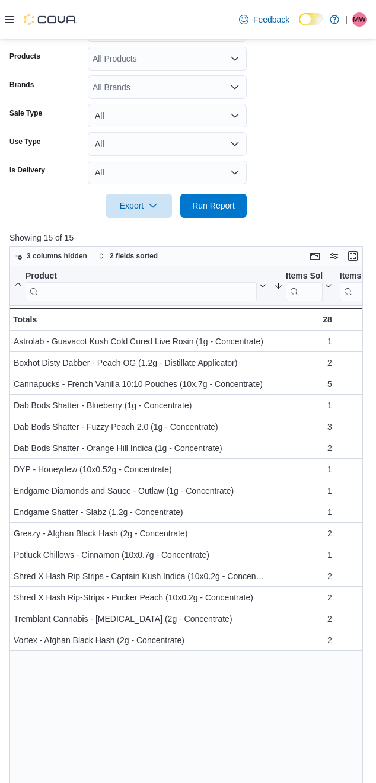
click at [321, 178] on form "Date Range Last 7 Days Locations [GEOGRAPHIC_DATA] - [GEOGRAPHIC_DATA] Classifi…" at bounding box center [187, 65] width 357 height 306
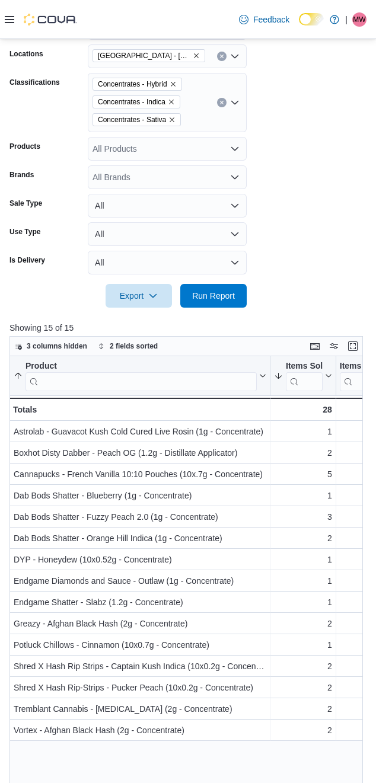
scroll to position [112, 0]
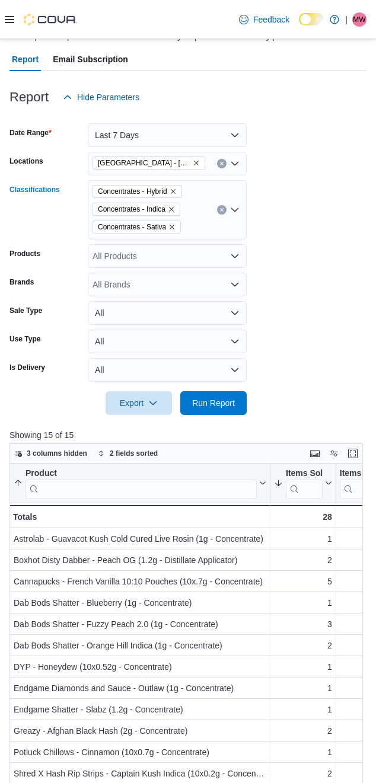
click at [223, 211] on button "Clear input" at bounding box center [221, 209] width 9 height 9
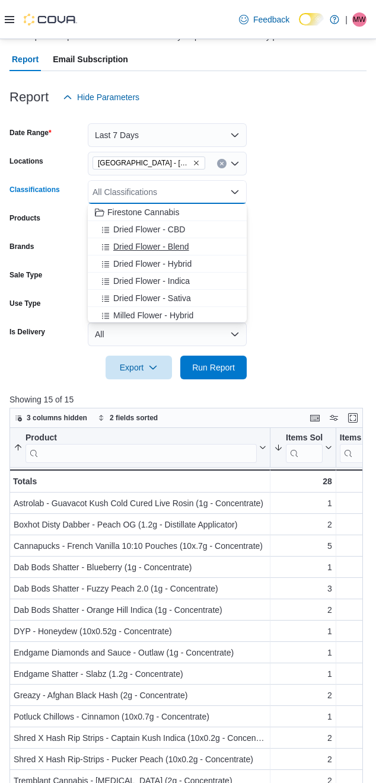
click at [138, 253] on button "Dried Flower - Blend" at bounding box center [167, 246] width 159 height 17
click at [130, 266] on span "Dried Flower - Indica" at bounding box center [151, 264] width 76 height 12
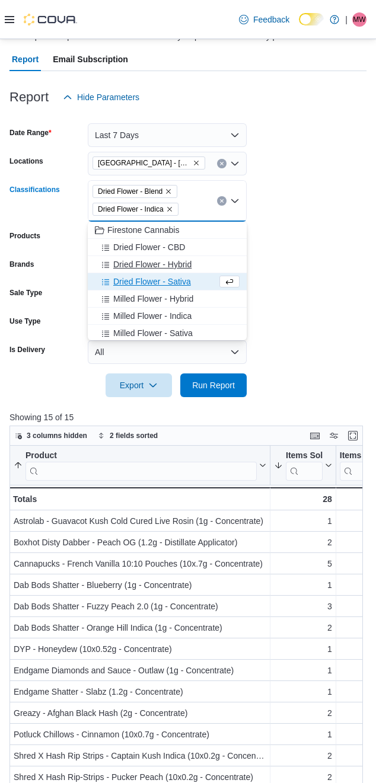
click at [134, 283] on span "Dried Flower - Sativa" at bounding box center [152, 282] width 78 height 12
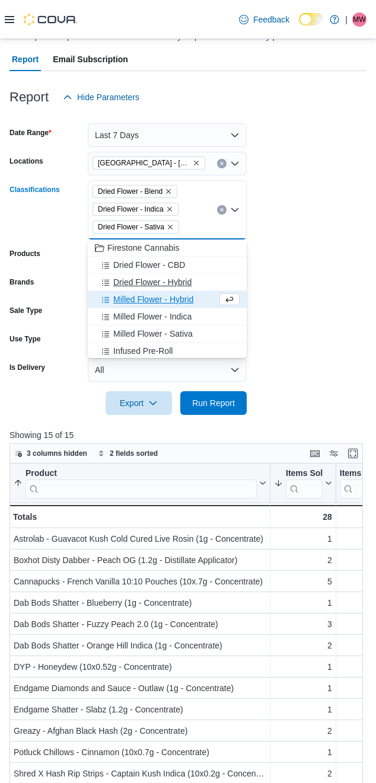
click at [140, 277] on span "Dried Flower - Hybrid" at bounding box center [152, 282] width 78 height 12
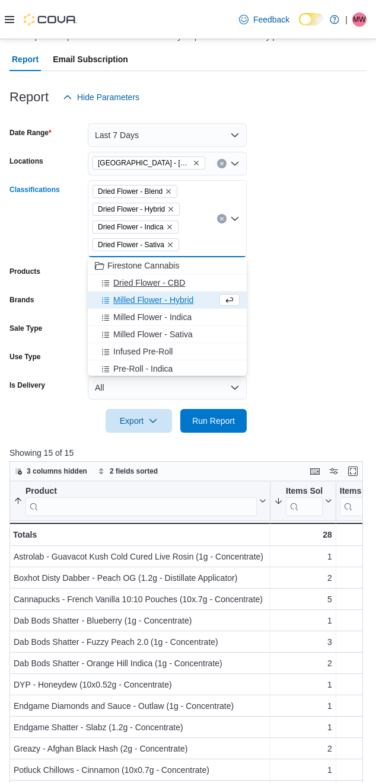
click at [142, 285] on span "Dried Flower - CBD" at bounding box center [149, 283] width 72 height 12
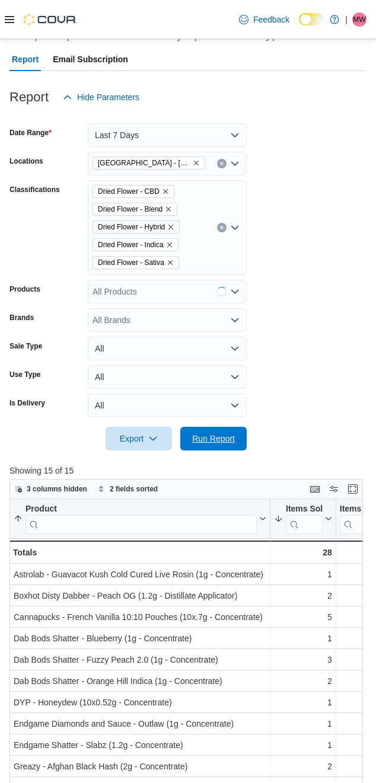
drag, startPoint x: 213, startPoint y: 437, endPoint x: 333, endPoint y: 367, distance: 138.6
click at [214, 437] on span "Run Report" at bounding box center [213, 439] width 43 height 12
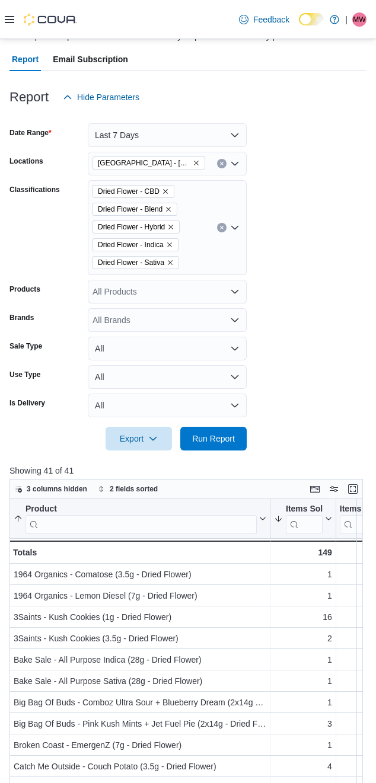
click at [293, 181] on form "Date Range Last 7 Days Locations [GEOGRAPHIC_DATA] - [GEOGRAPHIC_DATA] Classifi…" at bounding box center [187, 279] width 357 height 341
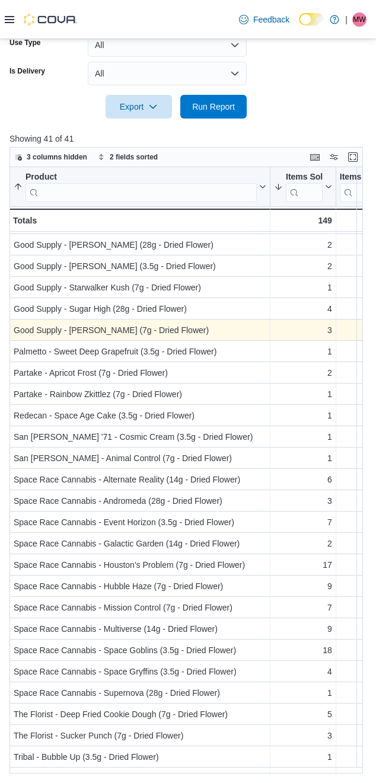
scroll to position [339, 0]
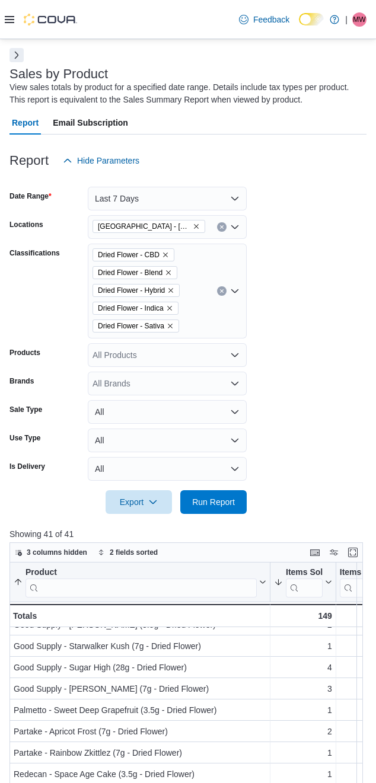
scroll to position [0, 0]
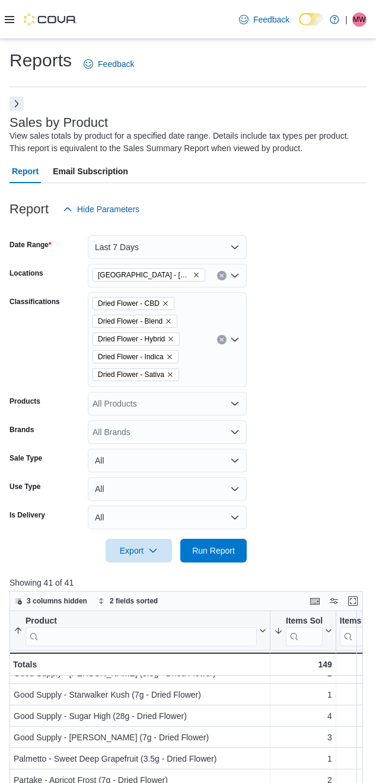
click at [221, 341] on icon "Clear input" at bounding box center [221, 339] width 3 height 3
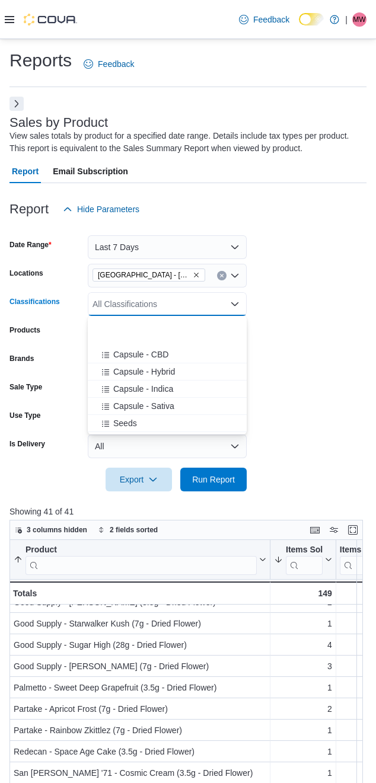
scroll to position [395, 0]
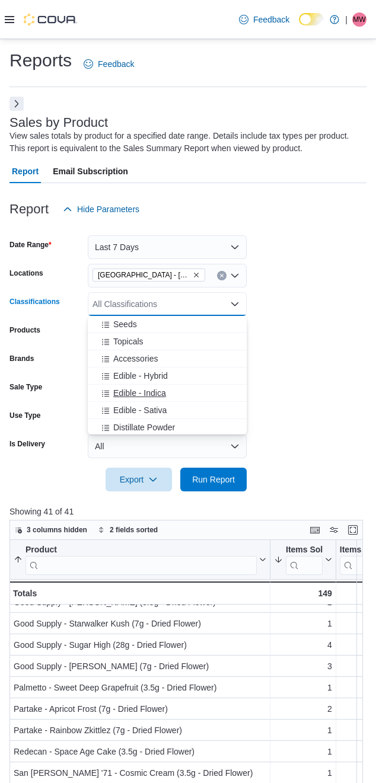
click at [132, 394] on span "Edible - Indica" at bounding box center [139, 393] width 53 height 12
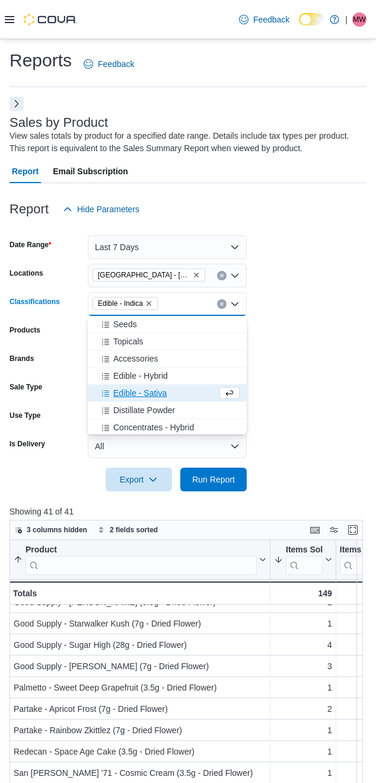
click at [126, 396] on span "Edible - Sativa" at bounding box center [139, 393] width 53 height 12
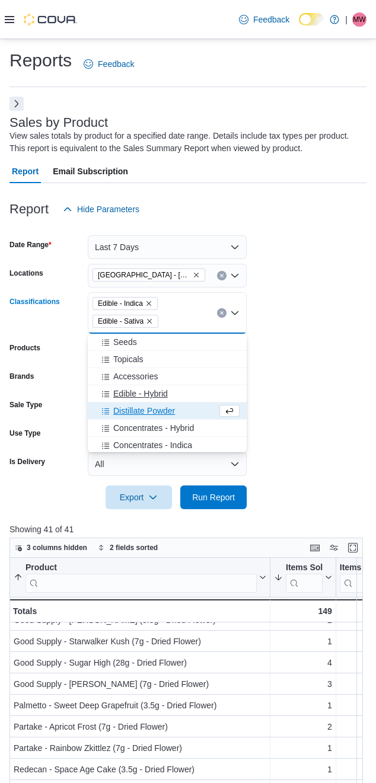
click at [130, 392] on span "Edible - Hybrid" at bounding box center [140, 394] width 55 height 12
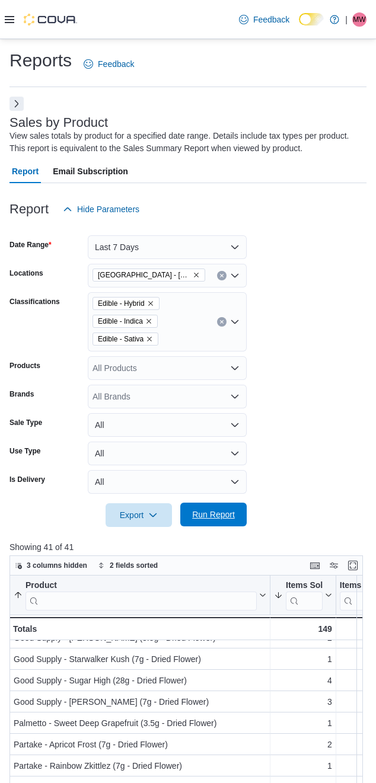
click at [210, 513] on span "Run Report" at bounding box center [213, 514] width 43 height 12
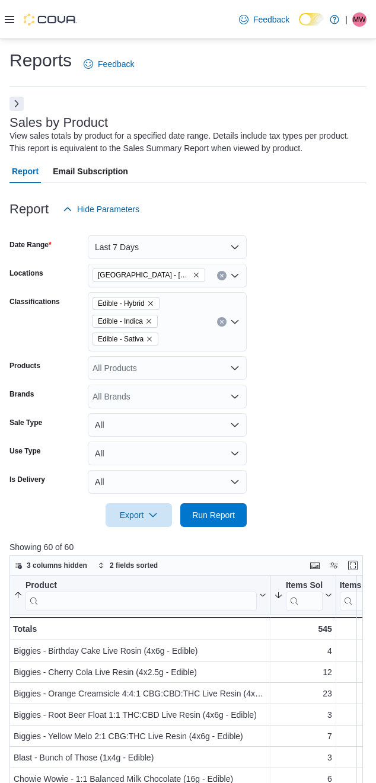
click at [320, 386] on form "Date Range Last 7 Days Locations [GEOGRAPHIC_DATA] - [GEOGRAPHIC_DATA] Classifi…" at bounding box center [187, 374] width 357 height 306
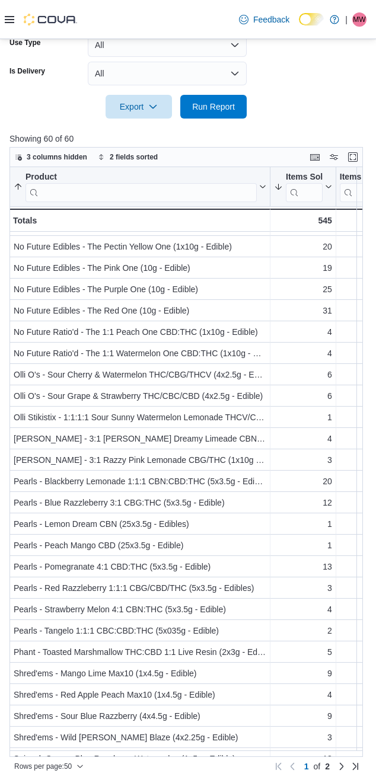
scroll to position [547, 0]
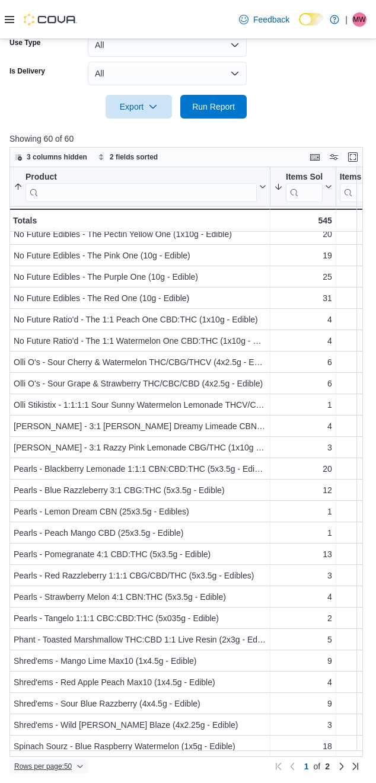
click at [56, 768] on span "Rows per page : 50" at bounding box center [42, 765] width 57 height 9
click at [61, 739] on span "100 rows" at bounding box center [65, 742] width 38 height 9
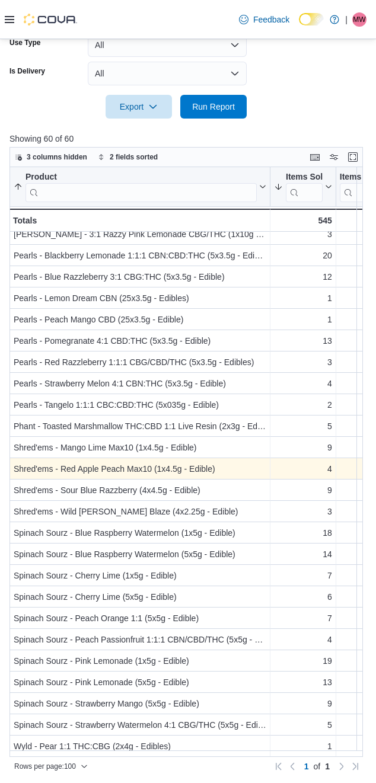
scroll to position [761, 0]
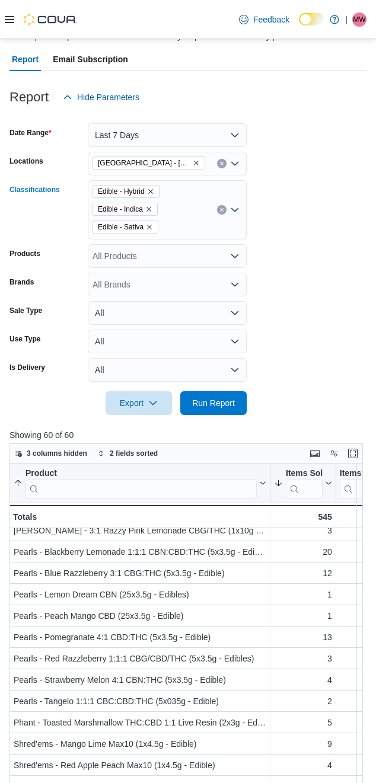
click at [222, 210] on icon "Clear input" at bounding box center [221, 210] width 3 height 3
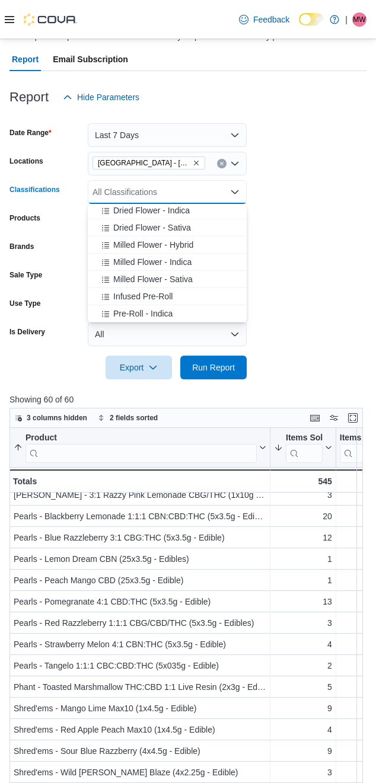
scroll to position [99, 0]
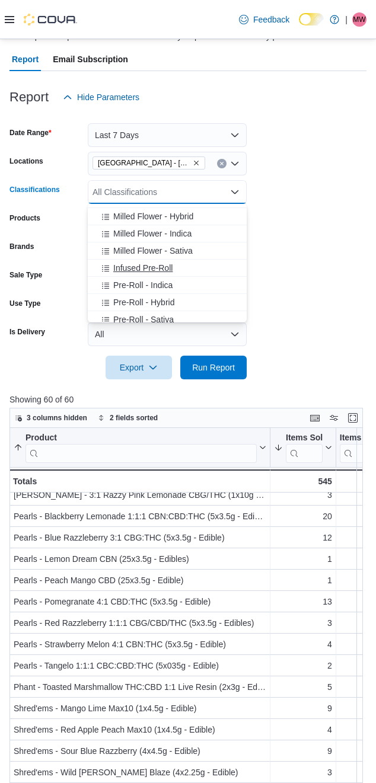
click at [139, 267] on span "Infused Pre-Roll" at bounding box center [142, 268] width 59 height 12
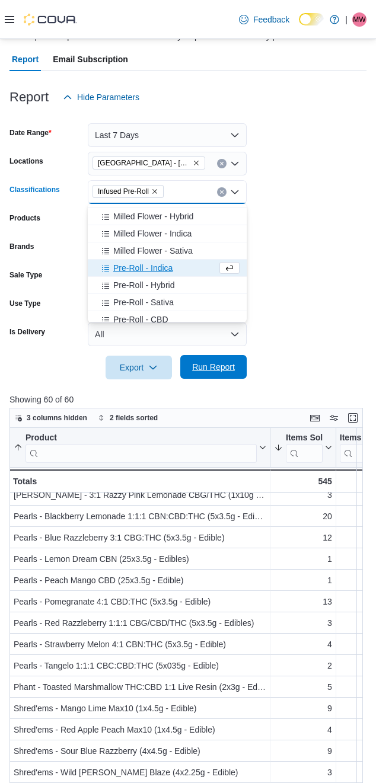
click at [207, 366] on span "Run Report" at bounding box center [213, 367] width 43 height 12
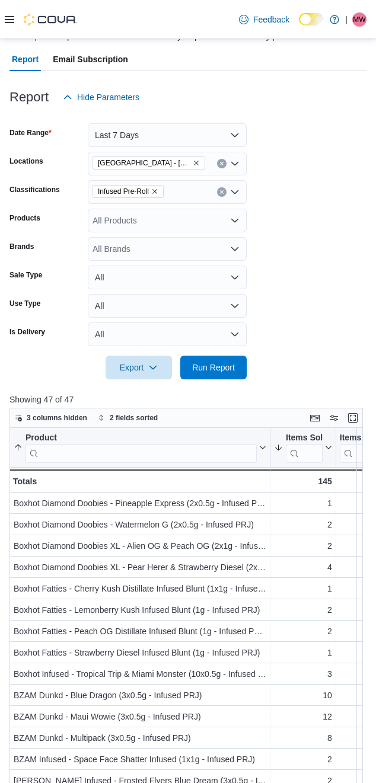
click at [305, 304] on form "Date Range Last 7 Days Locations [GEOGRAPHIC_DATA] - [GEOGRAPHIC_DATA] Classifi…" at bounding box center [187, 244] width 357 height 270
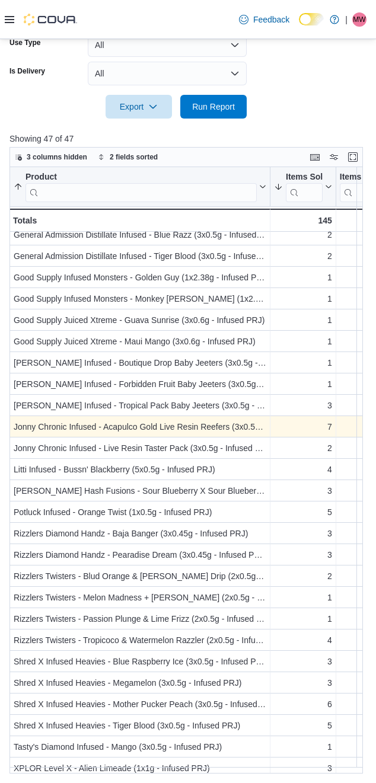
scroll to position [467, 0]
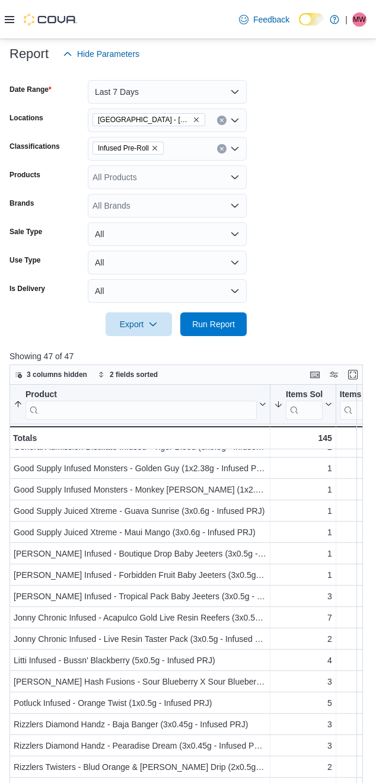
scroll to position [0, 0]
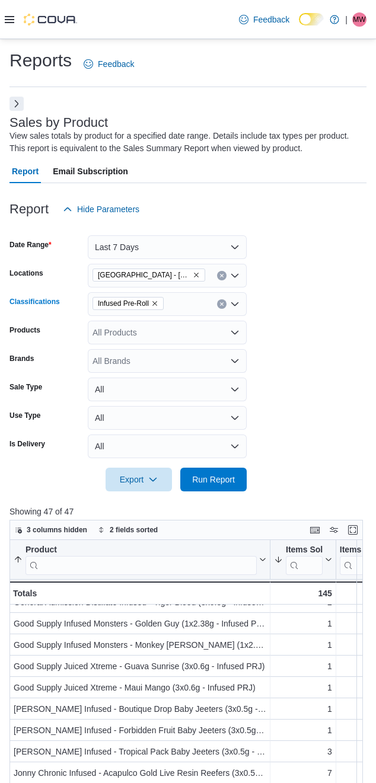
click at [156, 306] on icon "Remove Infused Pre-Roll from selection in this group" at bounding box center [154, 303] width 7 height 7
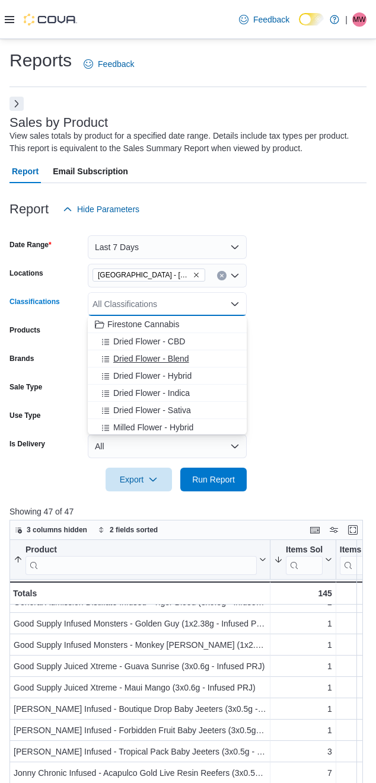
scroll to position [99, 0]
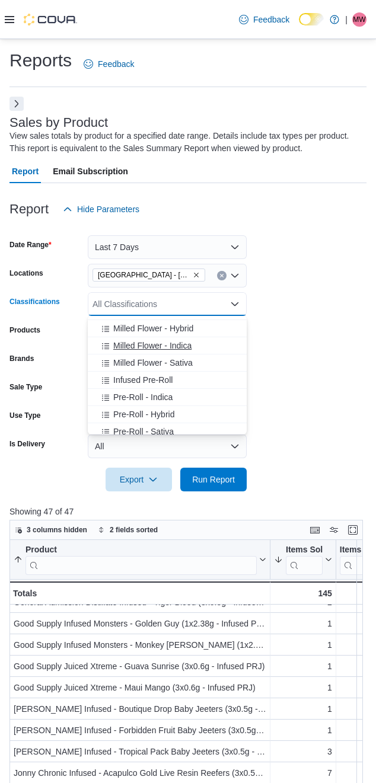
click at [132, 348] on span "Milled Flower - Indica" at bounding box center [152, 346] width 78 height 12
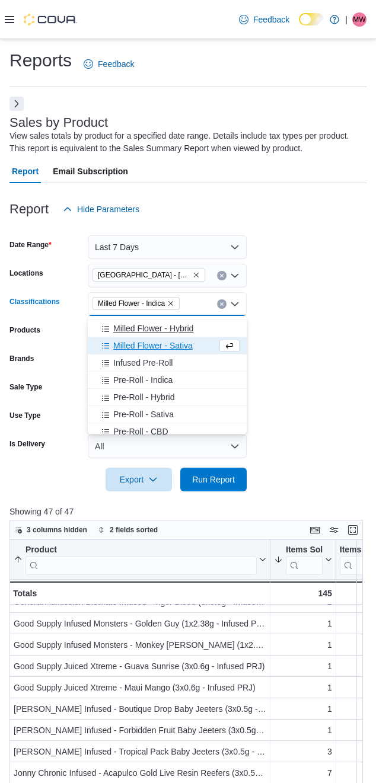
click at [138, 329] on span "Milled Flower - Hybrid" at bounding box center [153, 328] width 80 height 12
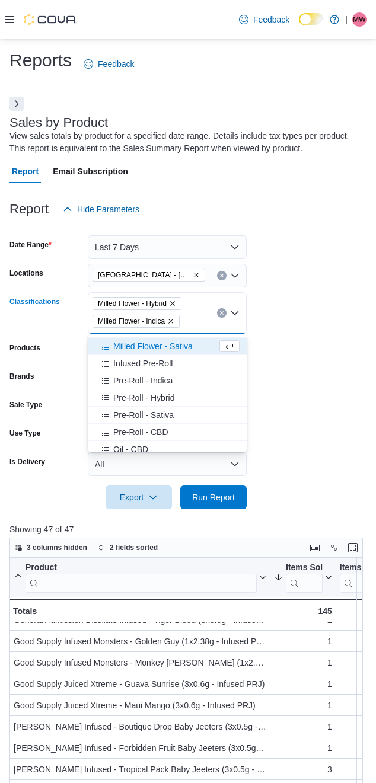
click at [143, 345] on span "Milled Flower - Sativa" at bounding box center [152, 346] width 79 height 12
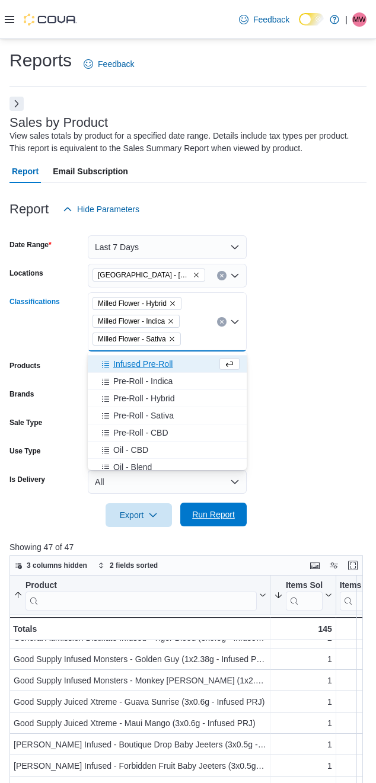
click at [212, 510] on span "Run Report" at bounding box center [213, 514] width 43 height 12
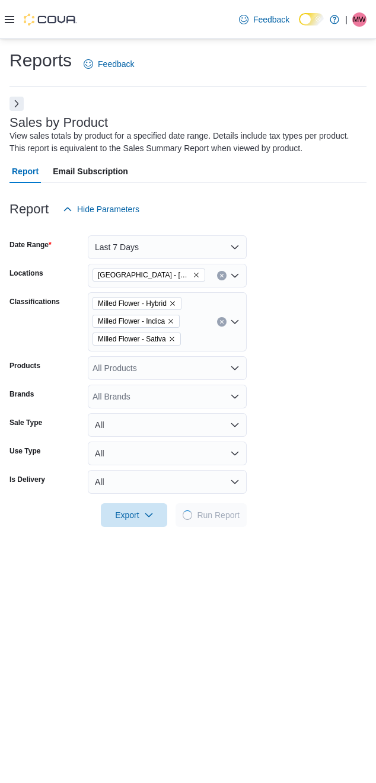
click at [319, 340] on form "Date Range Last 7 Days Locations [GEOGRAPHIC_DATA] - [GEOGRAPHIC_DATA] Classifi…" at bounding box center [187, 374] width 357 height 306
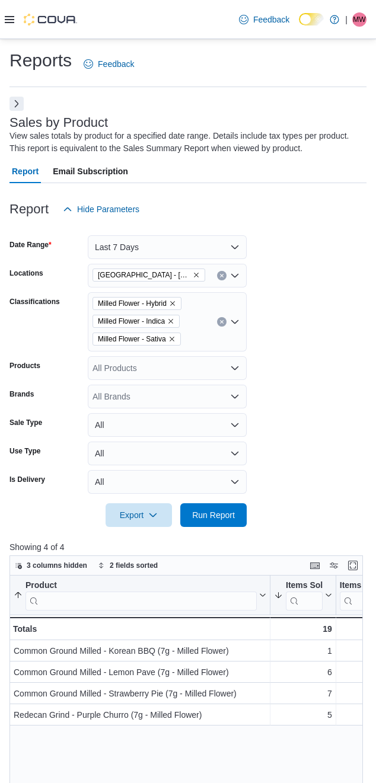
click at [222, 320] on icon "Clear input" at bounding box center [221, 321] width 5 height 5
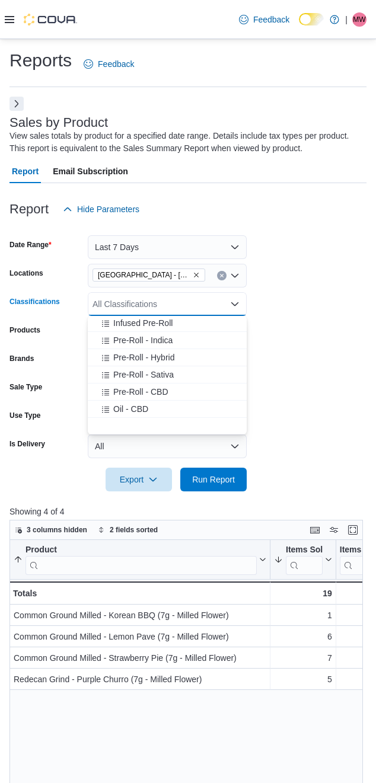
scroll to position [197, 0]
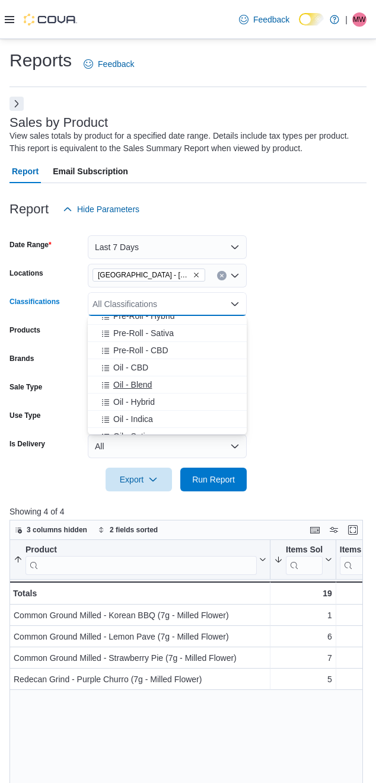
click at [132, 383] on span "Oil - Blend" at bounding box center [132, 385] width 39 height 12
click at [126, 394] on button "Oil - Indica" at bounding box center [167, 401] width 159 height 17
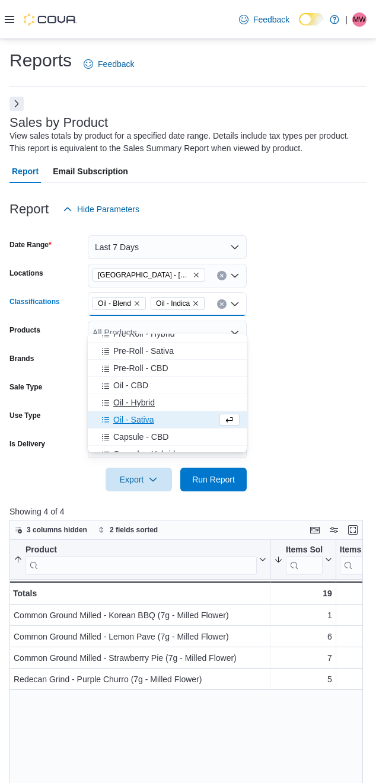
click at [123, 396] on button "Oil - Hybrid" at bounding box center [167, 402] width 159 height 17
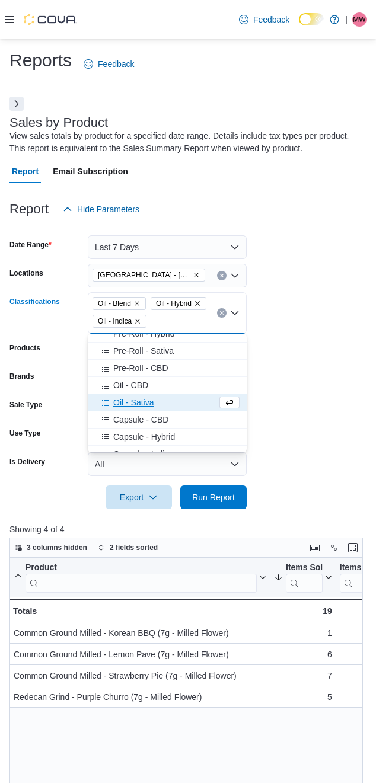
click at [122, 408] on span "Oil - Sativa" at bounding box center [133, 402] width 40 height 12
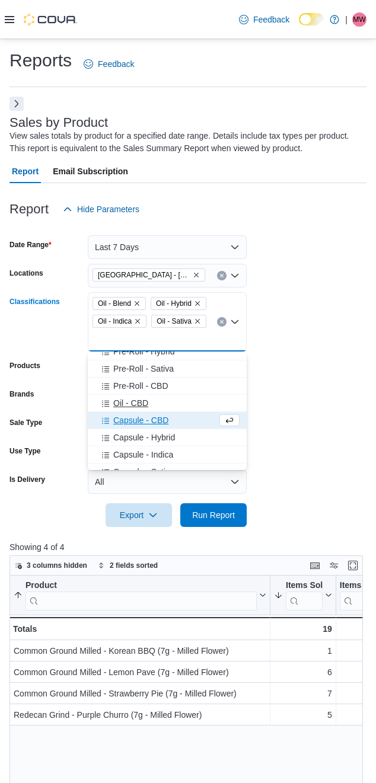
click at [125, 405] on span "Oil - CBD" at bounding box center [130, 403] width 35 height 12
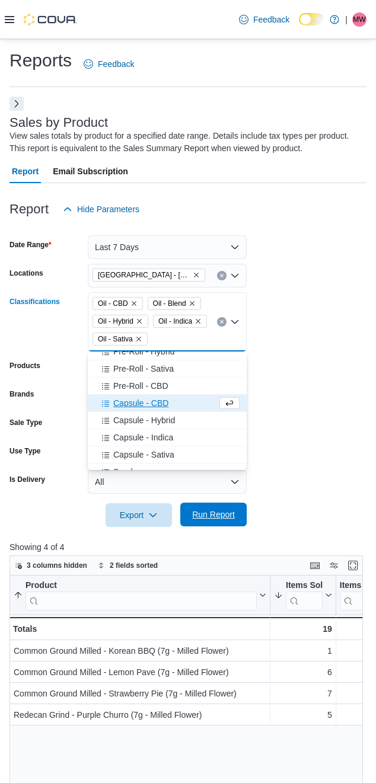
click at [198, 519] on span "Run Report" at bounding box center [213, 514] width 43 height 12
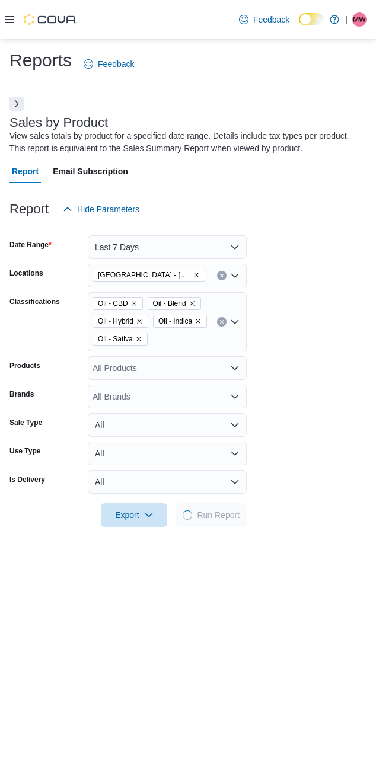
click at [305, 375] on form "Date Range Last 7 Days Locations [GEOGRAPHIC_DATA] - [GEOGRAPHIC_DATA] Classifi…" at bounding box center [187, 374] width 357 height 306
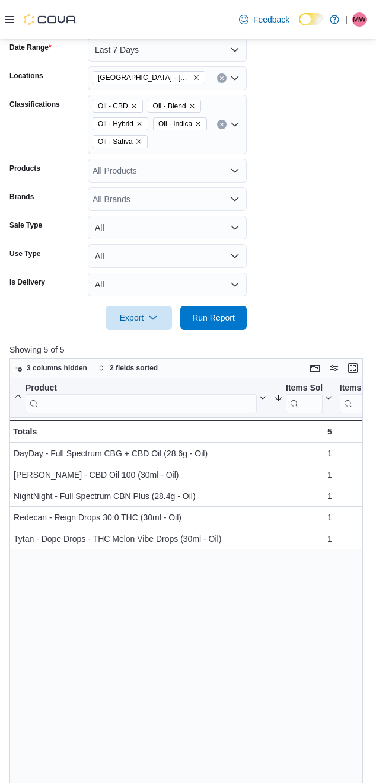
click at [299, 259] on form "Date Range Last 7 Days Locations [GEOGRAPHIC_DATA] - [GEOGRAPHIC_DATA] Classifi…" at bounding box center [187, 177] width 357 height 306
click at [314, 235] on form "Date Range Last 7 Days Locations [GEOGRAPHIC_DATA] - [GEOGRAPHIC_DATA] Classifi…" at bounding box center [187, 177] width 357 height 306
click at [221, 128] on button "Clear input" at bounding box center [221, 124] width 9 height 9
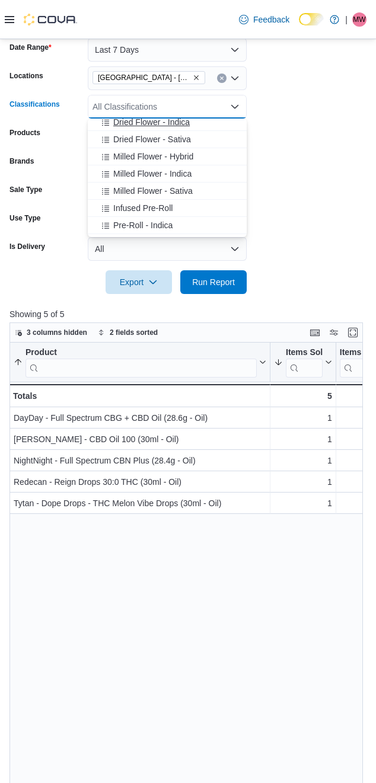
scroll to position [99, 0]
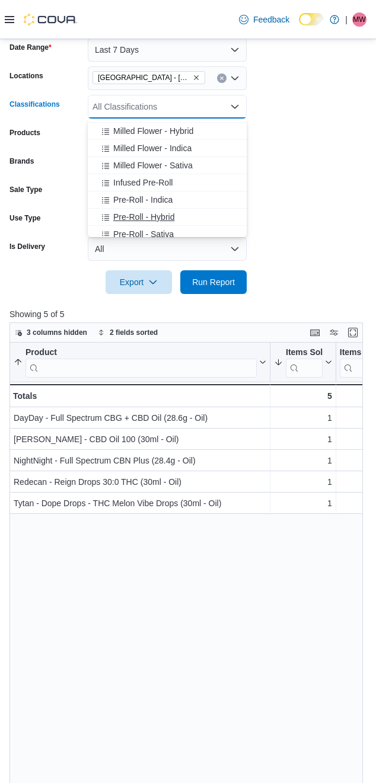
click at [131, 221] on span "Pre-Roll - Hybrid" at bounding box center [143, 217] width 61 height 12
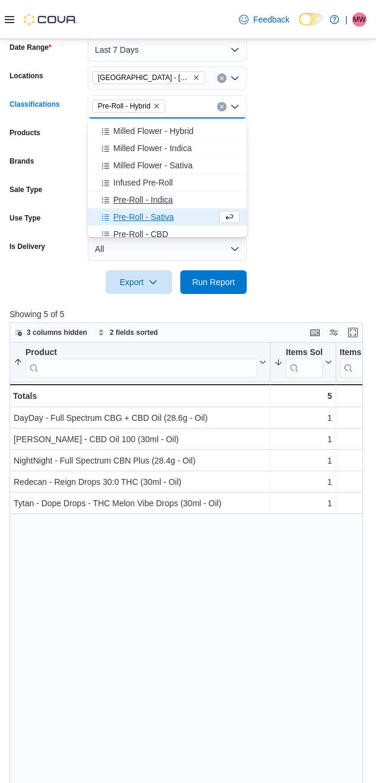
click at [136, 200] on span "Pre-Roll - Indica" at bounding box center [142, 200] width 59 height 12
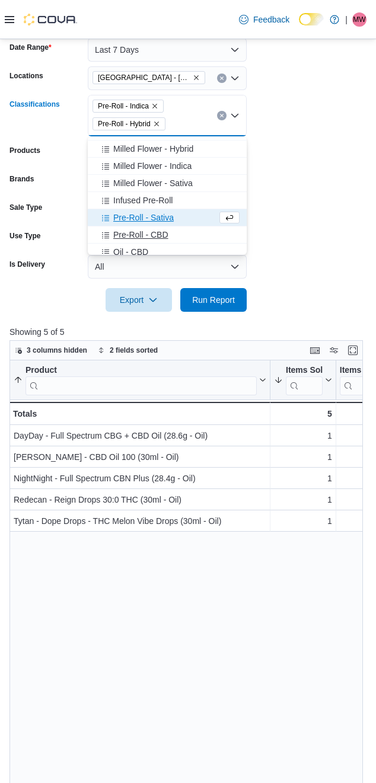
click at [135, 232] on span "Pre-Roll - CBD" at bounding box center [140, 235] width 55 height 12
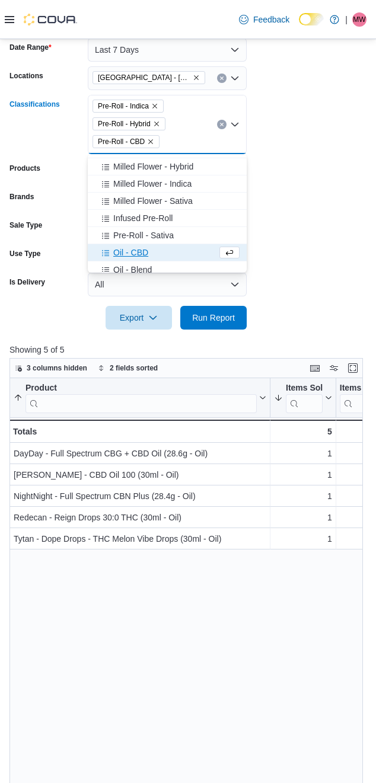
click at [135, 232] on span "Pre-Roll - Sativa" at bounding box center [143, 235] width 60 height 12
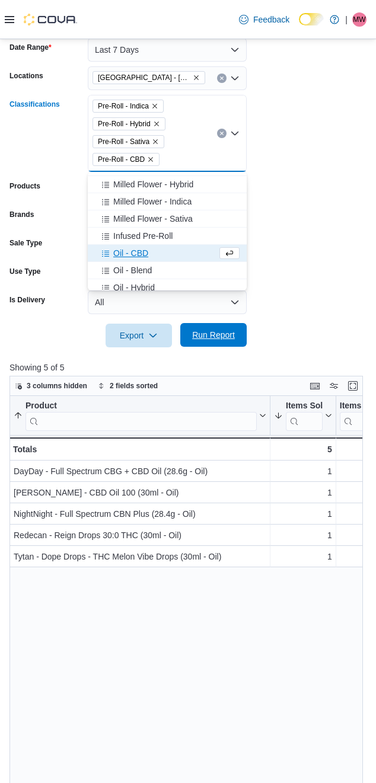
click at [209, 334] on span "Run Report" at bounding box center [213, 335] width 43 height 12
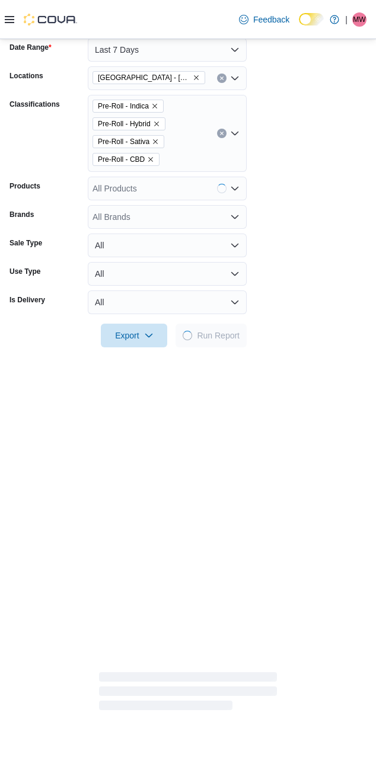
click at [280, 277] on form "Date Range Last 7 Days Locations [GEOGRAPHIC_DATA] - [GEOGRAPHIC_DATA] Classifi…" at bounding box center [187, 186] width 357 height 324
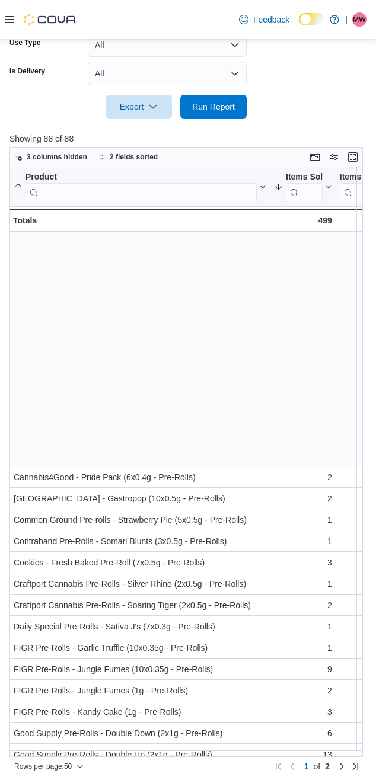
scroll to position [547, 0]
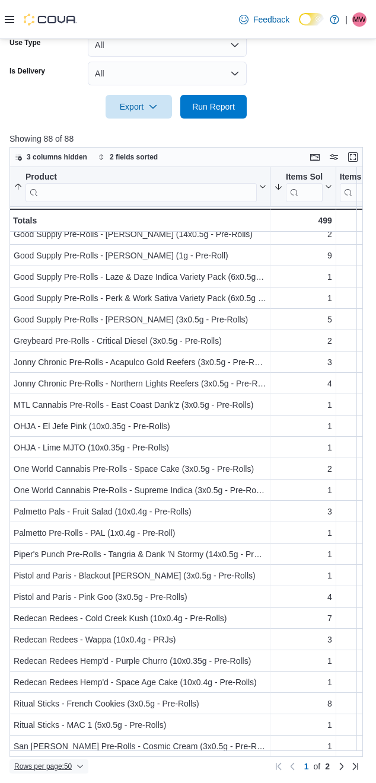
click at [53, 760] on span "Rows per page : 50" at bounding box center [48, 766] width 69 height 14
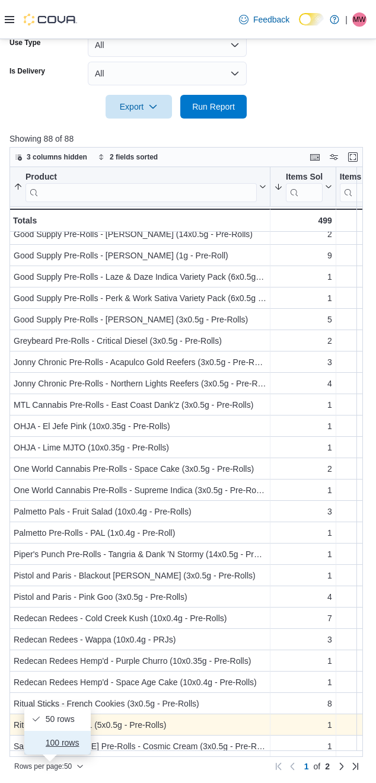
click at [54, 743] on span "100 rows" at bounding box center [65, 742] width 38 height 9
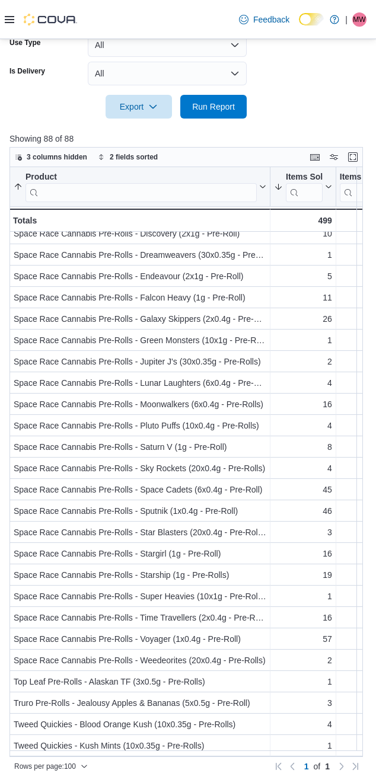
scroll to position [1358, 0]
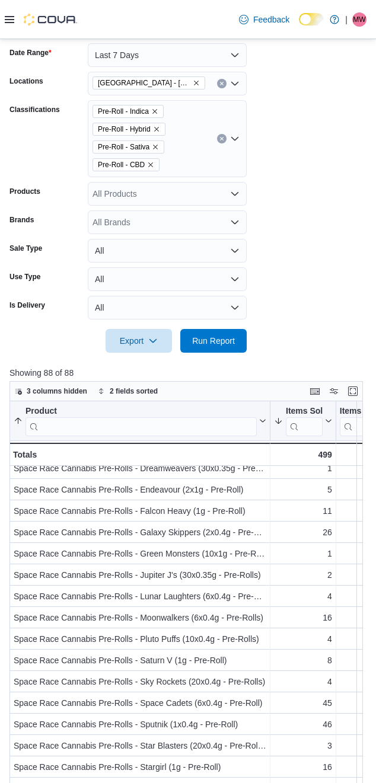
scroll to position [130, 0]
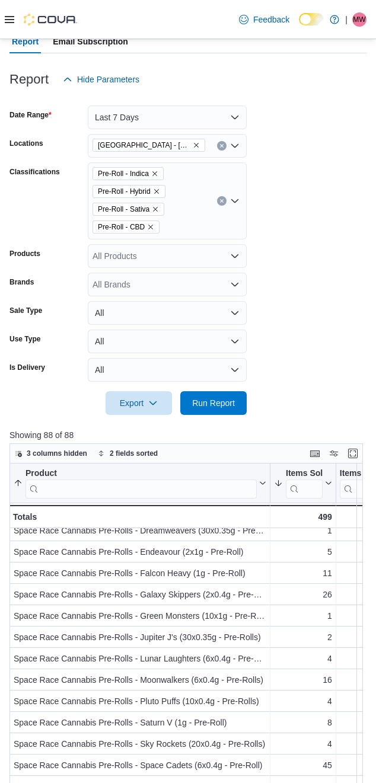
click at [223, 204] on button "Clear input" at bounding box center [221, 200] width 9 height 9
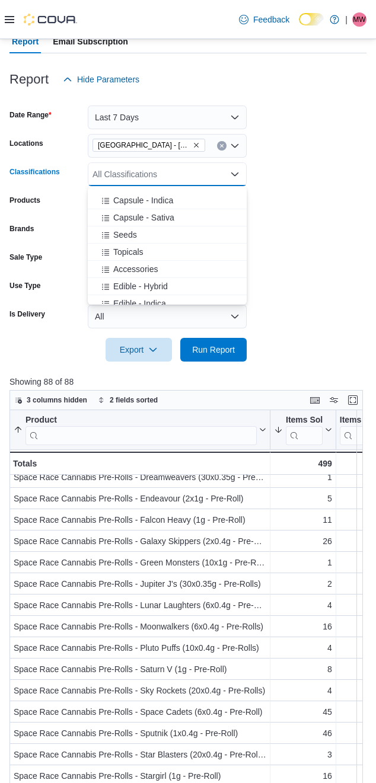
scroll to position [395, 0]
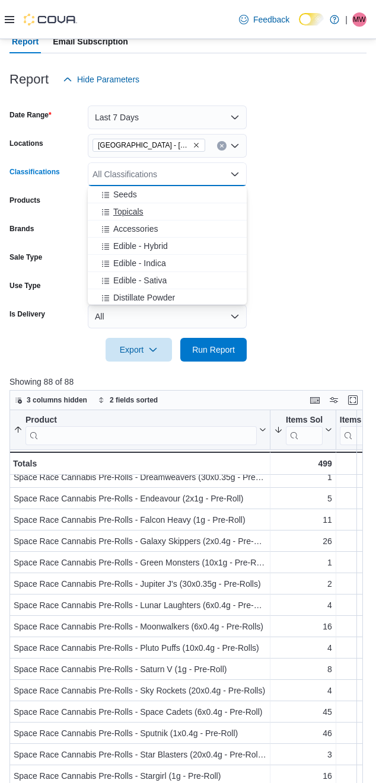
click at [121, 209] on span "Topicals" at bounding box center [128, 212] width 30 height 12
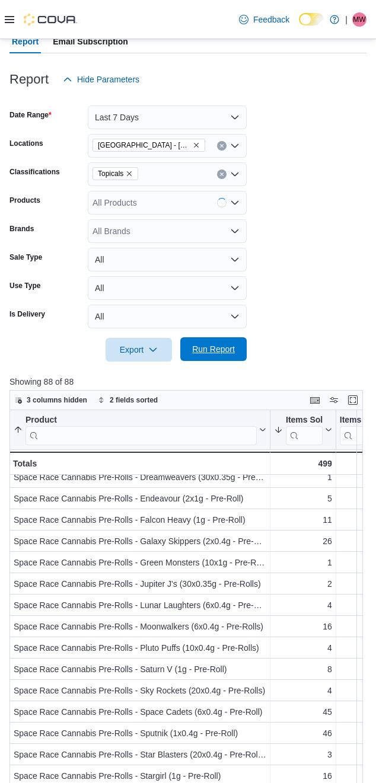
click at [211, 357] on span "Run Report" at bounding box center [213, 349] width 52 height 24
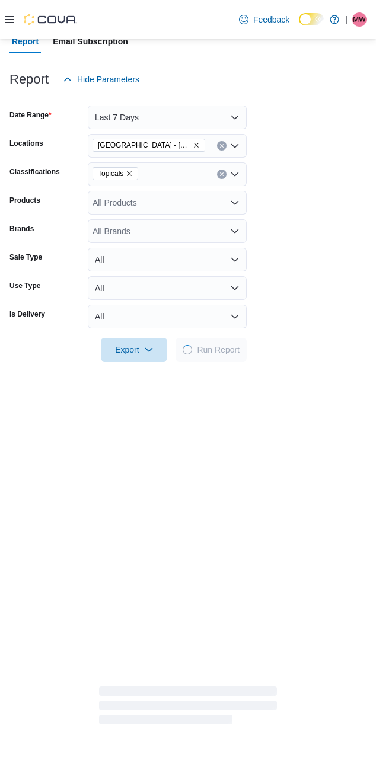
click at [330, 277] on form "Date Range Last 7 Days Locations [GEOGRAPHIC_DATA] - [GEOGRAPHIC_DATA] Classifi…" at bounding box center [187, 226] width 357 height 270
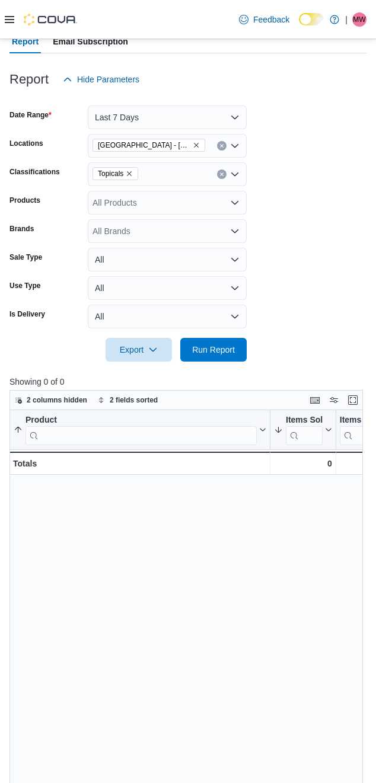
click at [329, 278] on form "Date Range Last 7 Days Locations [GEOGRAPHIC_DATA] - [GEOGRAPHIC_DATA] Classifi…" at bounding box center [187, 226] width 357 height 270
click at [321, 228] on form "Date Range Last 7 Days Locations [GEOGRAPHIC_DATA] - [GEOGRAPHIC_DATA] Classifi…" at bounding box center [187, 226] width 357 height 270
click at [132, 172] on icon "Remove Topicals from selection in this group" at bounding box center [129, 173] width 7 height 7
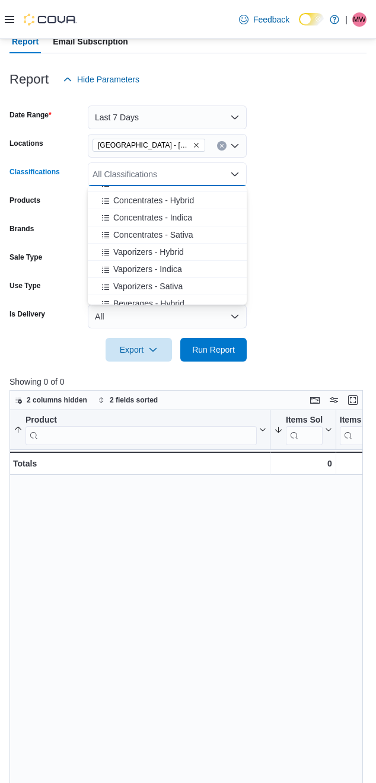
scroll to position [487, 0]
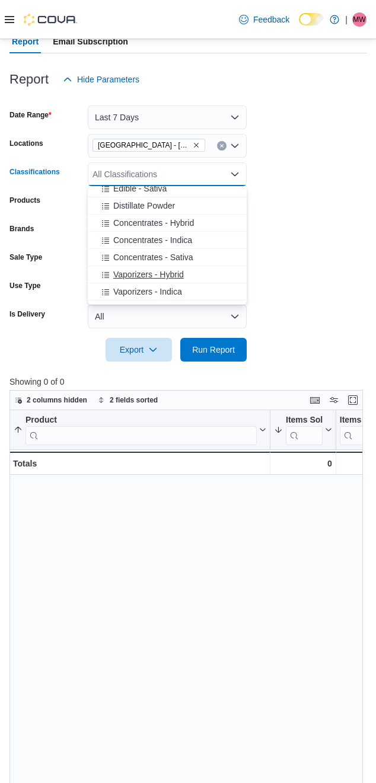
click at [140, 277] on span "Vaporizers - Hybrid" at bounding box center [148, 274] width 71 height 12
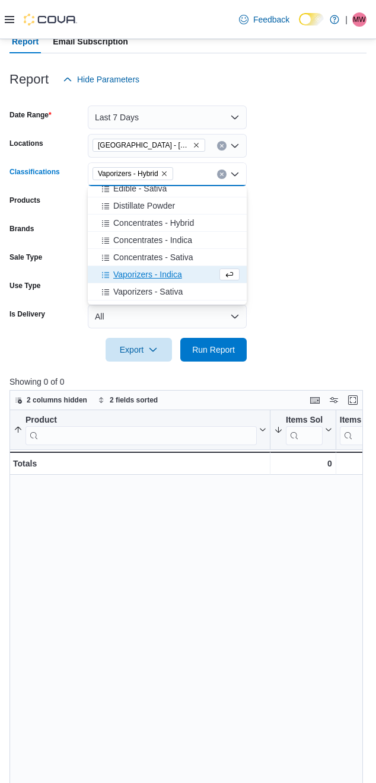
click at [134, 276] on span "Vaporizers - Indica" at bounding box center [147, 274] width 69 height 12
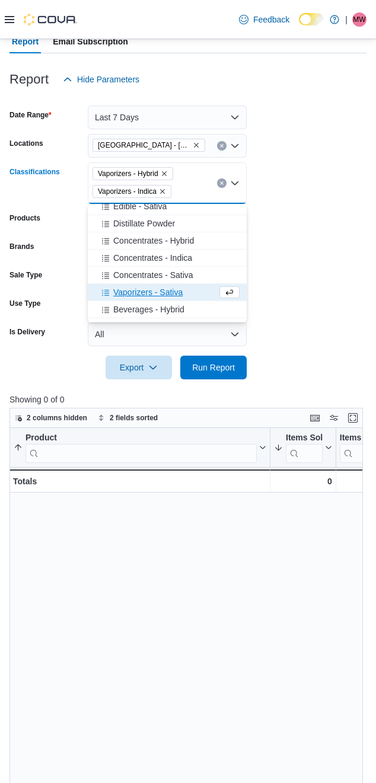
click at [137, 292] on span "Vaporizers - Sativa" at bounding box center [147, 292] width 69 height 12
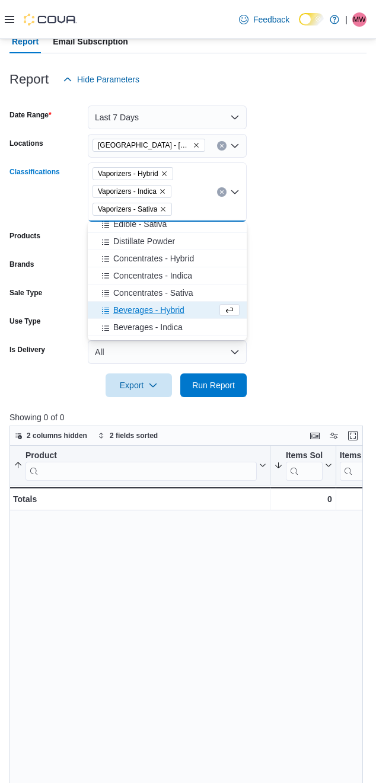
click at [277, 312] on form "Date Range Last 7 Days Locations [GEOGRAPHIC_DATA] - [GEOGRAPHIC_DATA] Classifi…" at bounding box center [187, 244] width 357 height 306
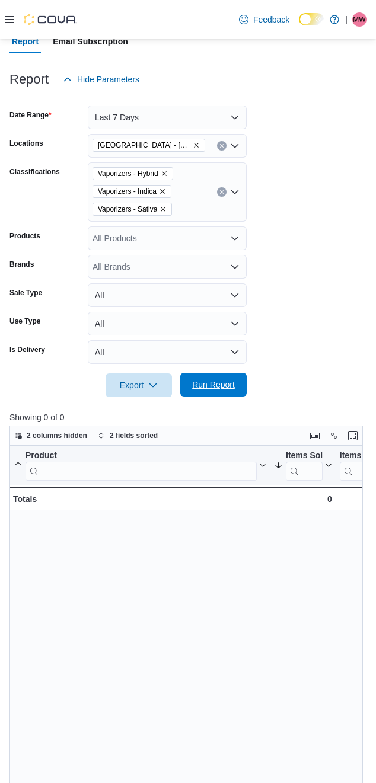
click at [216, 382] on span "Run Report" at bounding box center [213, 385] width 43 height 12
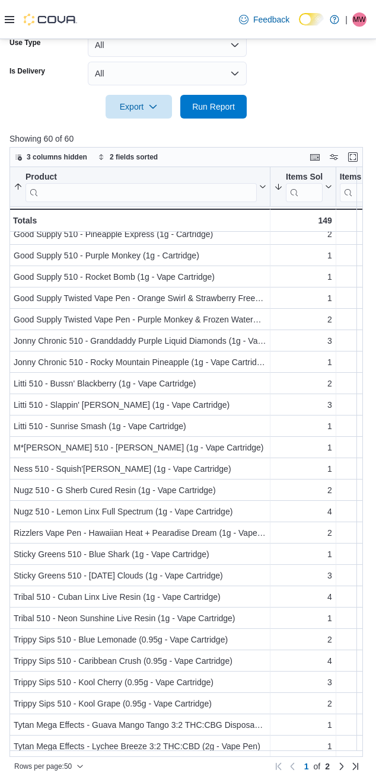
scroll to position [505, 0]
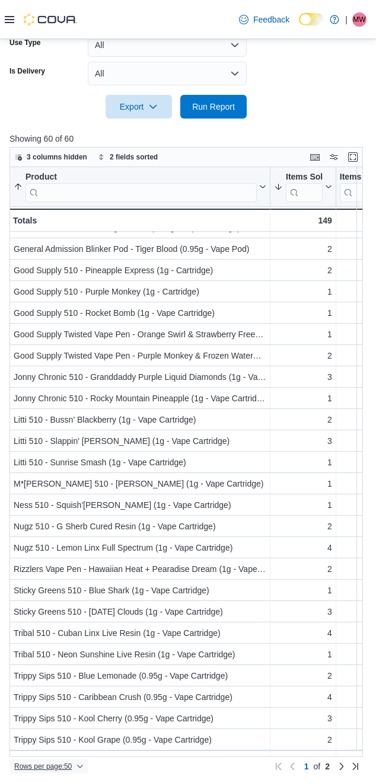
click at [57, 764] on span "Rows per page : 50" at bounding box center [42, 765] width 57 height 9
click at [65, 745] on span "100 rows" at bounding box center [65, 742] width 38 height 9
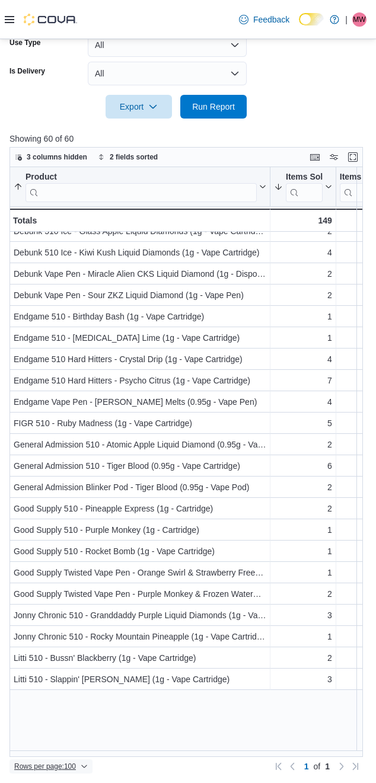
scroll to position [0, 0]
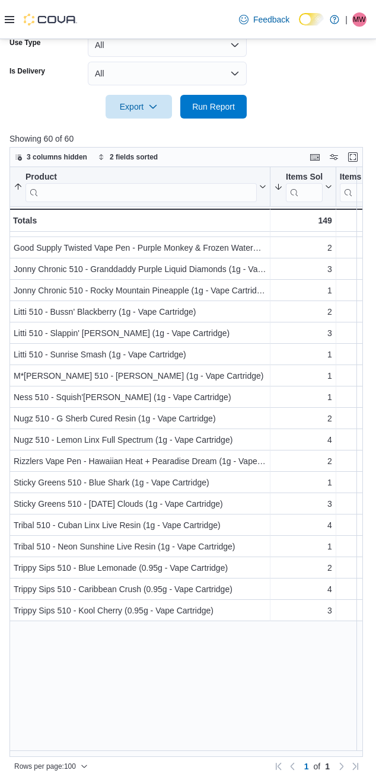
scroll to position [366, 0]
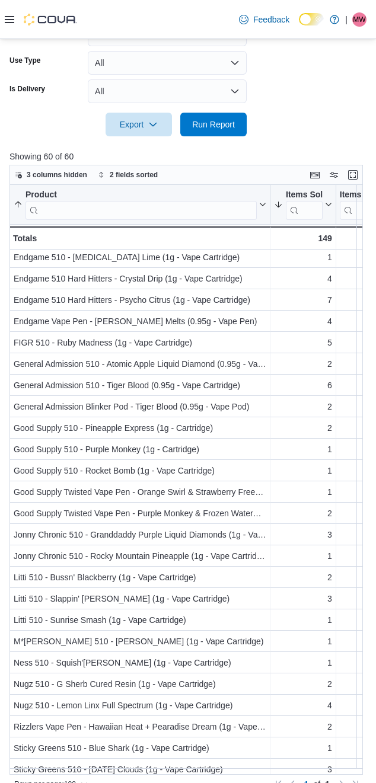
scroll to position [0, 0]
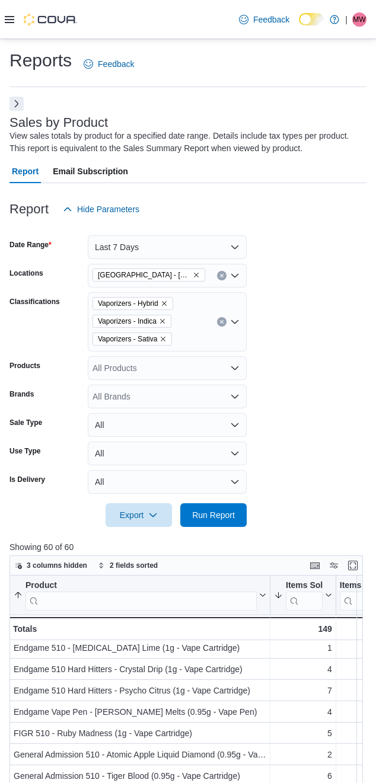
click at [219, 322] on icon "Clear input" at bounding box center [221, 321] width 5 height 5
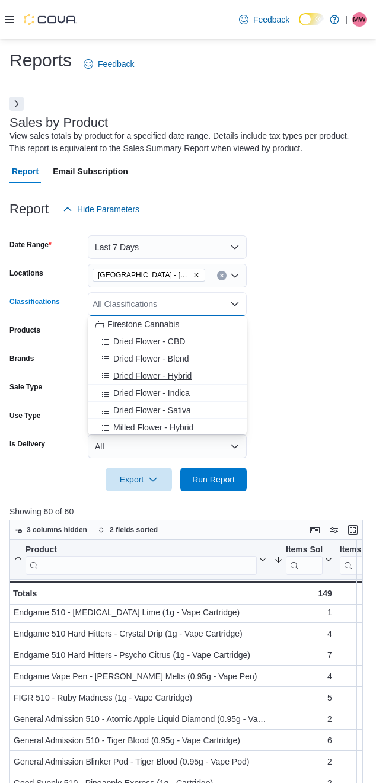
click at [137, 379] on span "Dried Flower - Hybrid" at bounding box center [152, 376] width 78 height 12
click at [137, 379] on span "Dried Flower - Indica" at bounding box center [151, 376] width 76 height 12
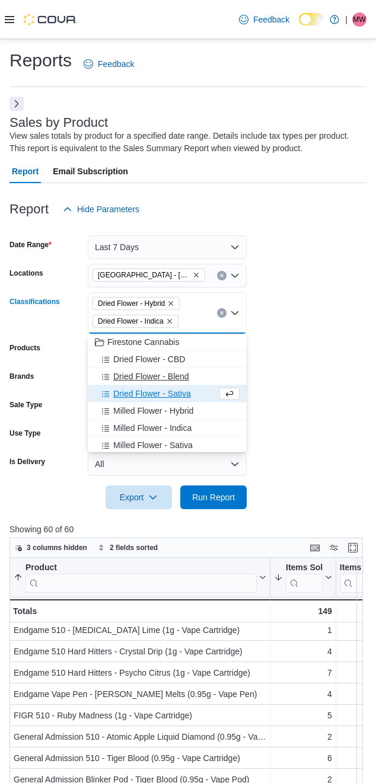
click at [137, 389] on span "Dried Flower - Sativa" at bounding box center [152, 394] width 78 height 12
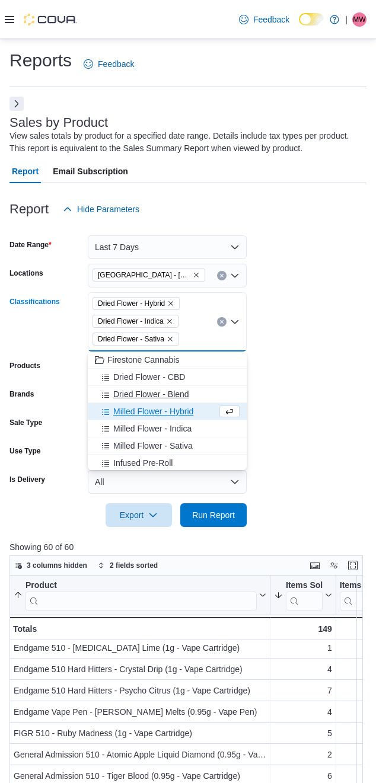
click at [136, 391] on span "Dried Flower - Blend" at bounding box center [151, 394] width 76 height 12
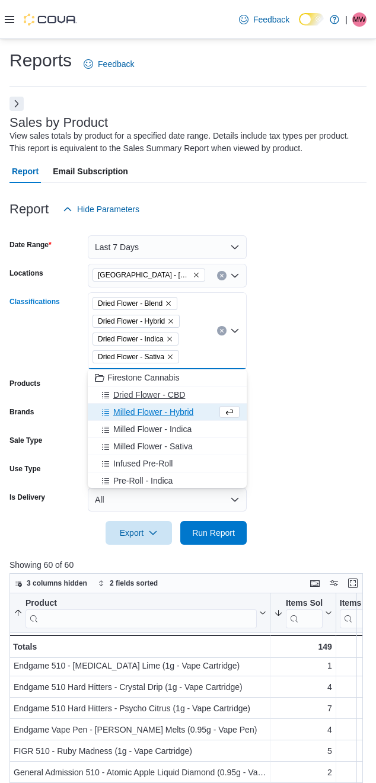
click at [136, 392] on span "Dried Flower - CBD" at bounding box center [149, 395] width 72 height 12
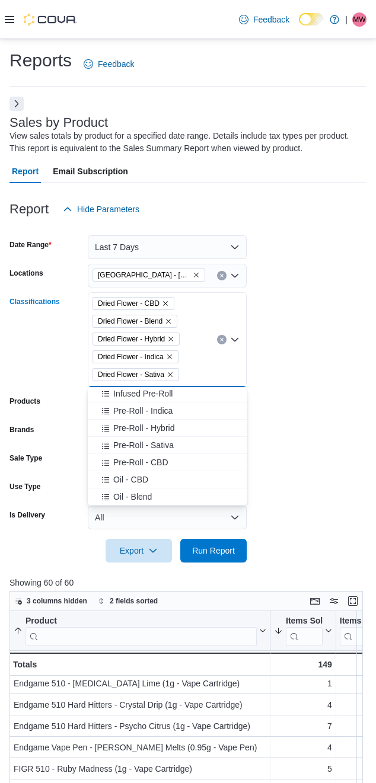
scroll to position [99, 0]
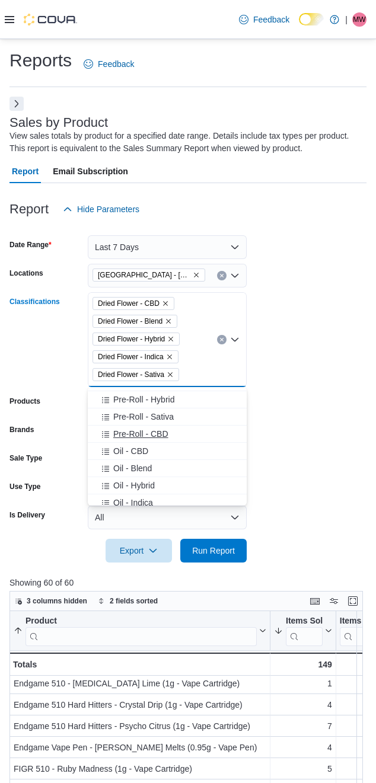
click at [125, 430] on span "Pre-Roll - CBD" at bounding box center [140, 434] width 55 height 12
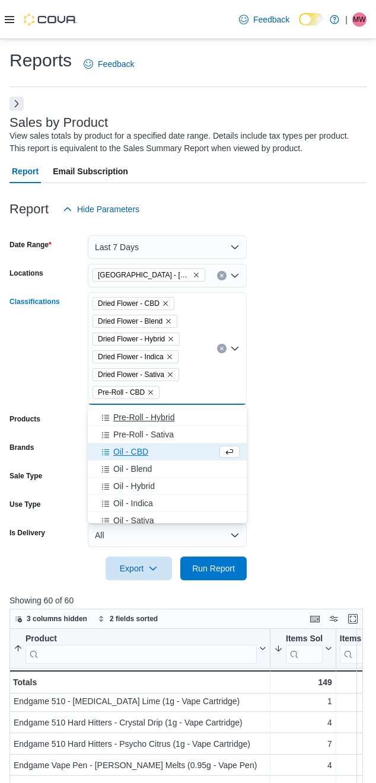
click at [125, 425] on div "Milled Flower - Sativa Infused Pre-Roll Pre-Roll - Indica Pre-Roll - Hybrid Pre…" at bounding box center [167, 606] width 159 height 601
click at [131, 433] on span "Pre-Roll - Sativa" at bounding box center [143, 434] width 60 height 12
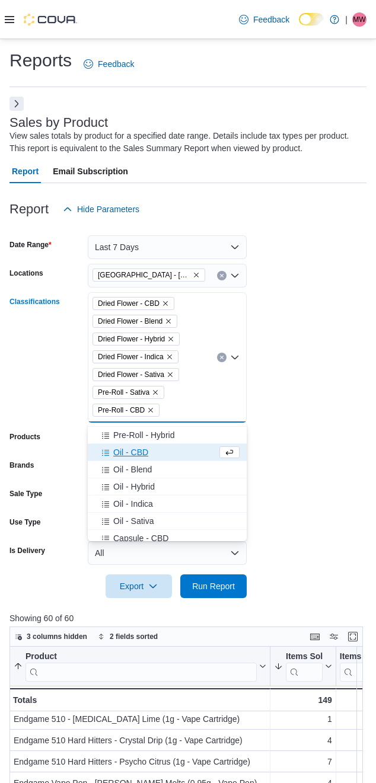
click at [131, 433] on span "Pre-Roll - Hybrid" at bounding box center [143, 435] width 61 height 12
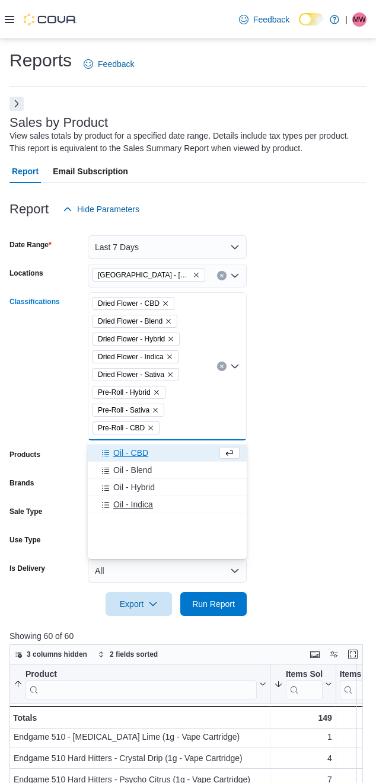
scroll to position [0, 0]
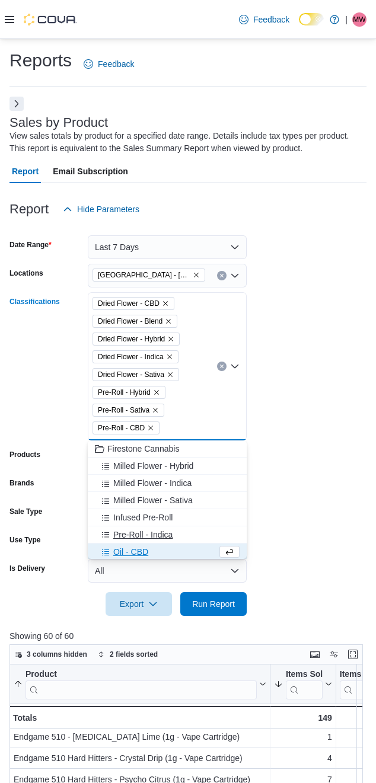
click at [122, 533] on span "Pre-Roll - Indica" at bounding box center [142, 535] width 59 height 12
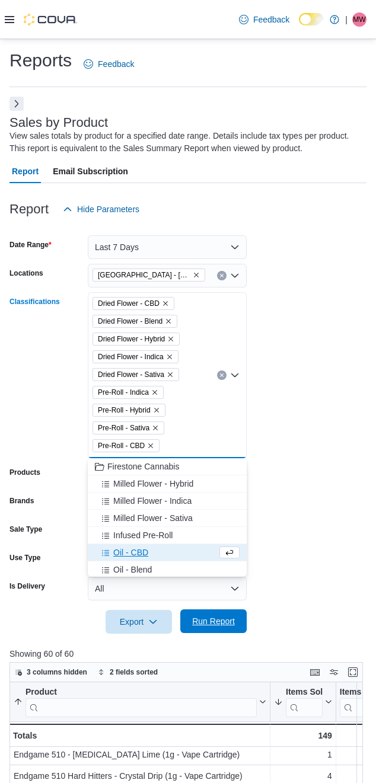
click at [216, 623] on span "Run Report" at bounding box center [213, 621] width 43 height 12
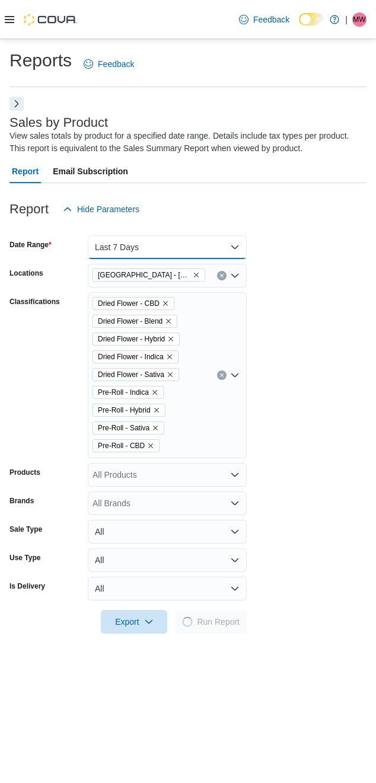
click at [168, 242] on button "Last 7 Days" at bounding box center [167, 247] width 159 height 24
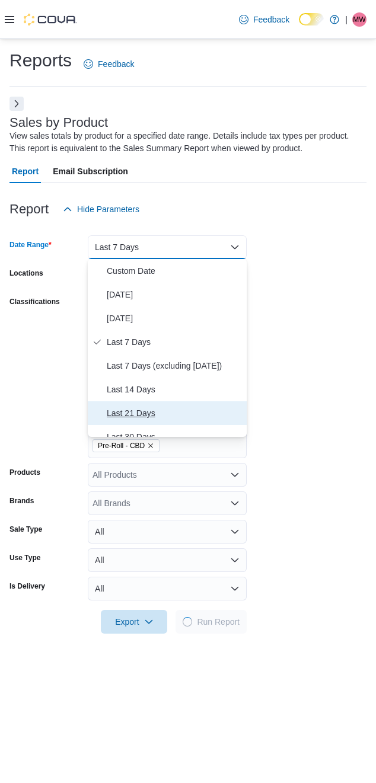
click at [129, 411] on span "Last 21 Days" at bounding box center [174, 413] width 135 height 14
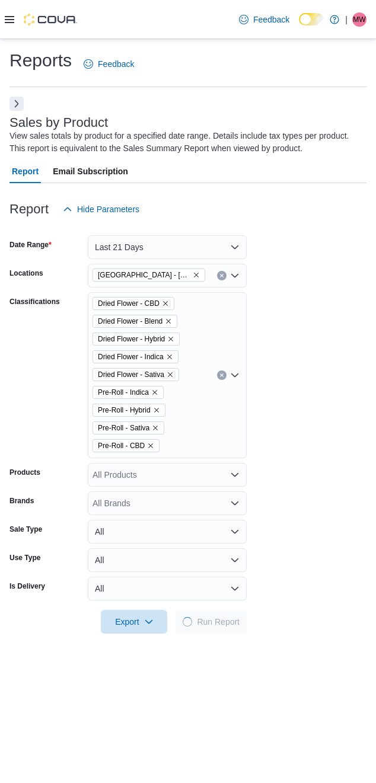
click at [324, 335] on form "Date Range Last 21 Days Locations [GEOGRAPHIC_DATA] - [GEOGRAPHIC_DATA] Classif…" at bounding box center [187, 427] width 357 height 412
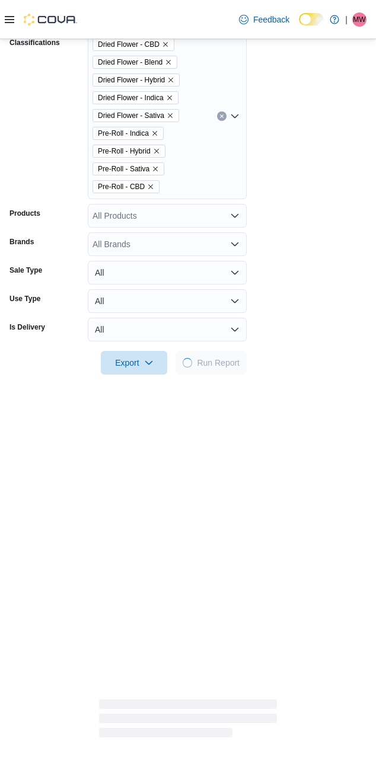
scroll to position [296, 0]
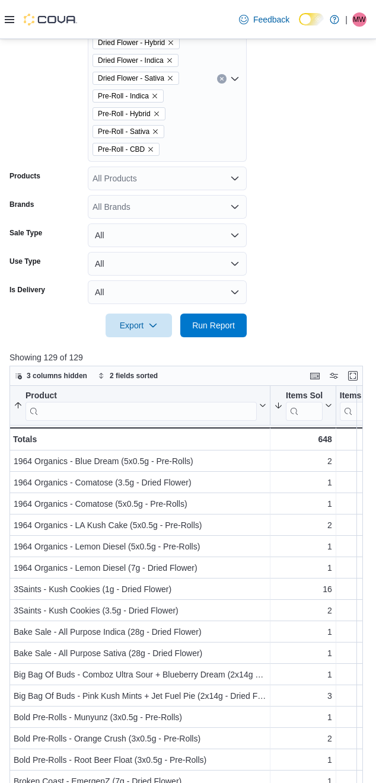
click at [277, 270] on form "Date Range Last 21 Days Locations [GEOGRAPHIC_DATA] - [GEOGRAPHIC_DATA] Classif…" at bounding box center [187, 131] width 357 height 412
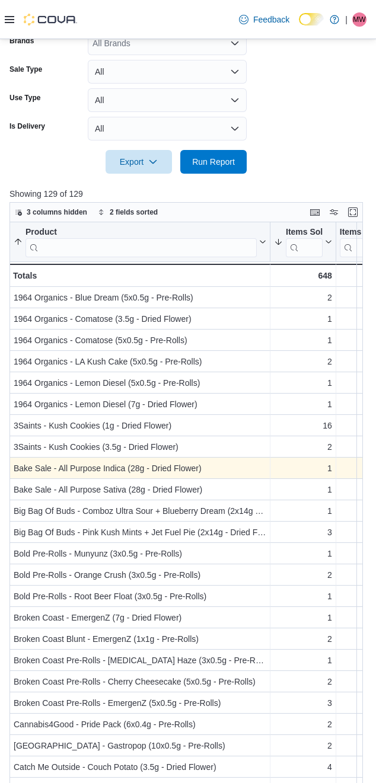
scroll to position [515, 0]
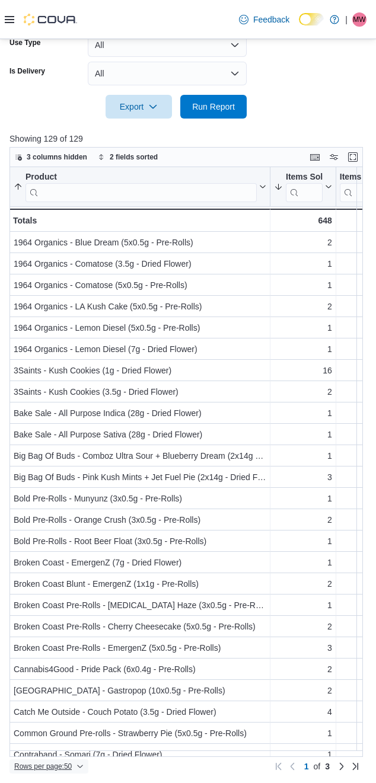
click at [44, 763] on span "Rows per page : 50" at bounding box center [42, 765] width 57 height 9
click at [56, 739] on span "100 rows" at bounding box center [65, 742] width 38 height 9
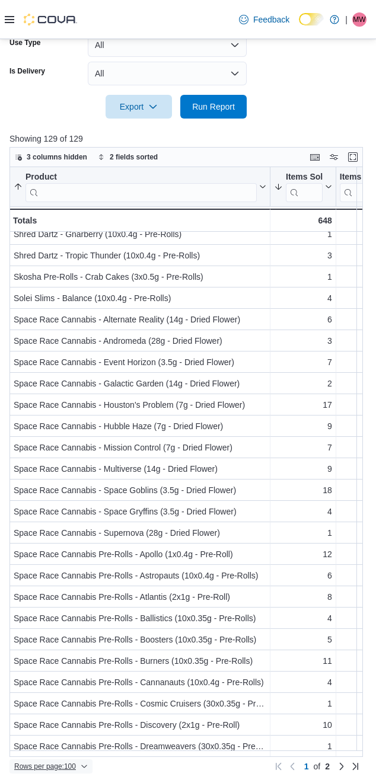
scroll to position [1614, 0]
click at [346, 761] on link "Next page" at bounding box center [341, 765] width 14 height 14
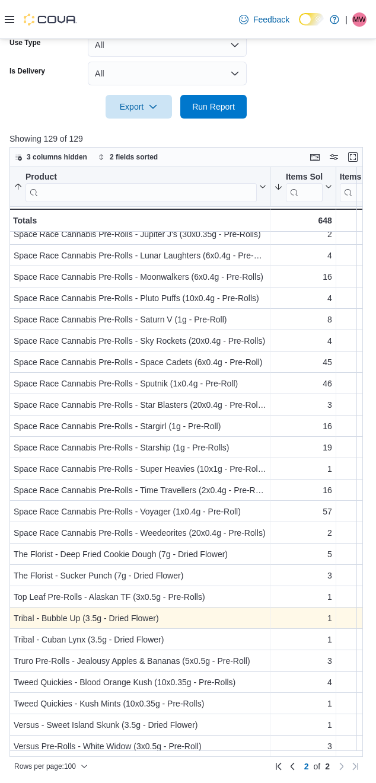
scroll to position [0, 0]
